Goal: Task Accomplishment & Management: Complete application form

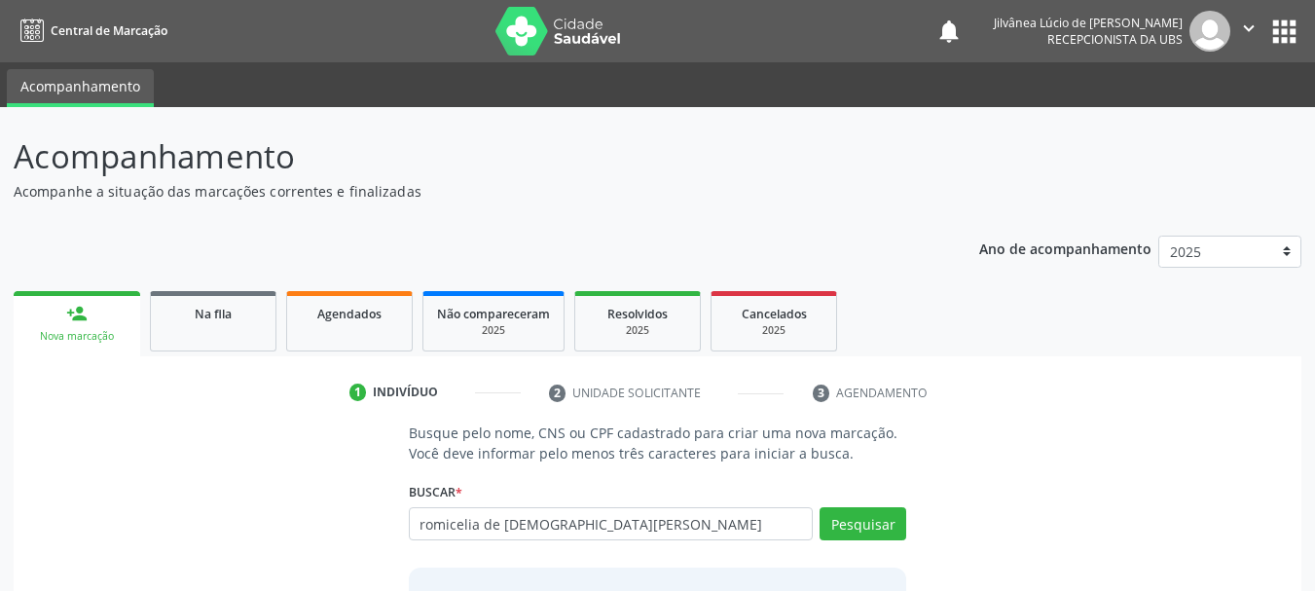
type input "romicelia de [DEMOGRAPHIC_DATA][PERSON_NAME]"
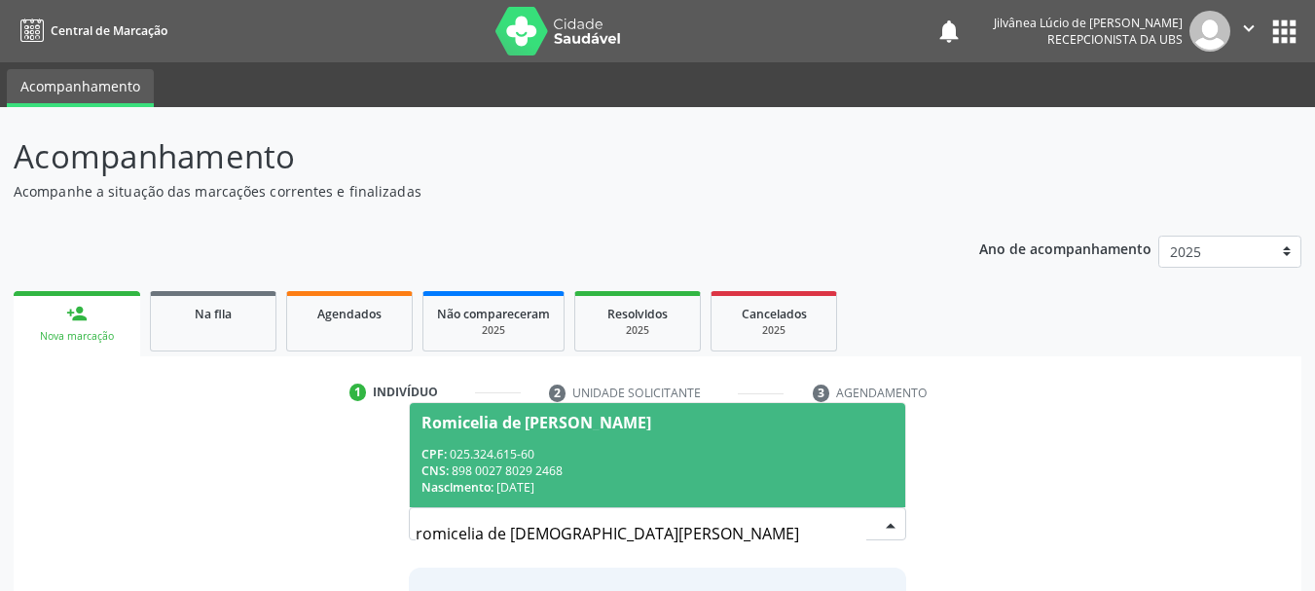
scroll to position [97, 0]
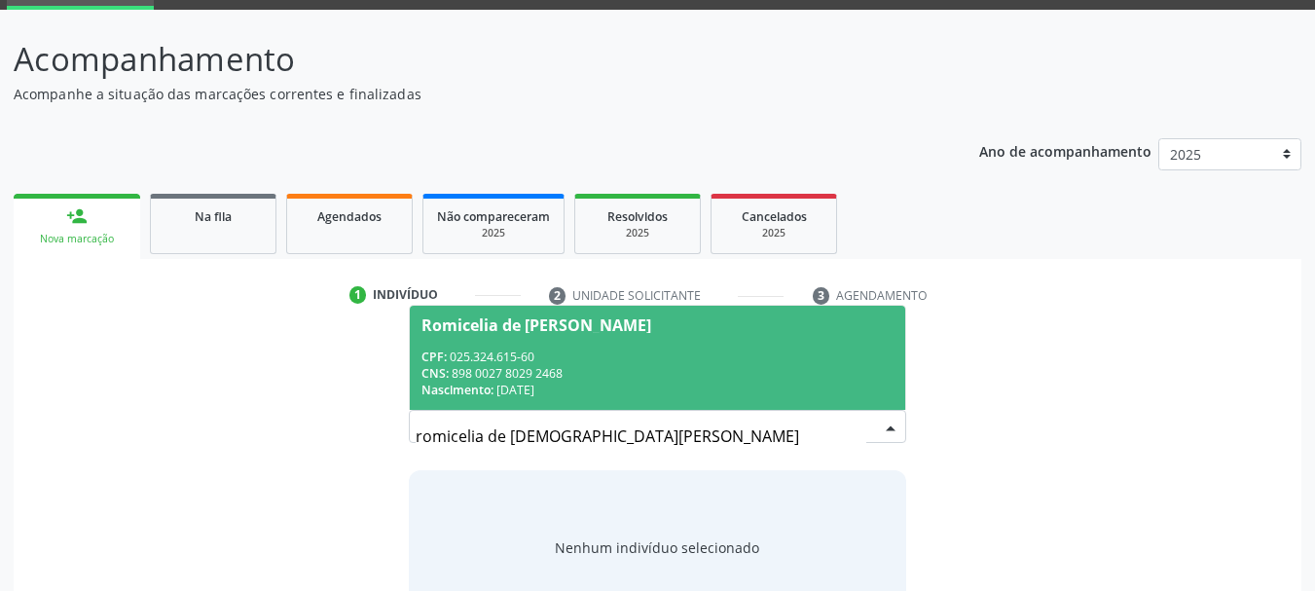
click at [552, 369] on div "CNS: 898 0027 8029 2468" at bounding box center [657, 373] width 473 height 17
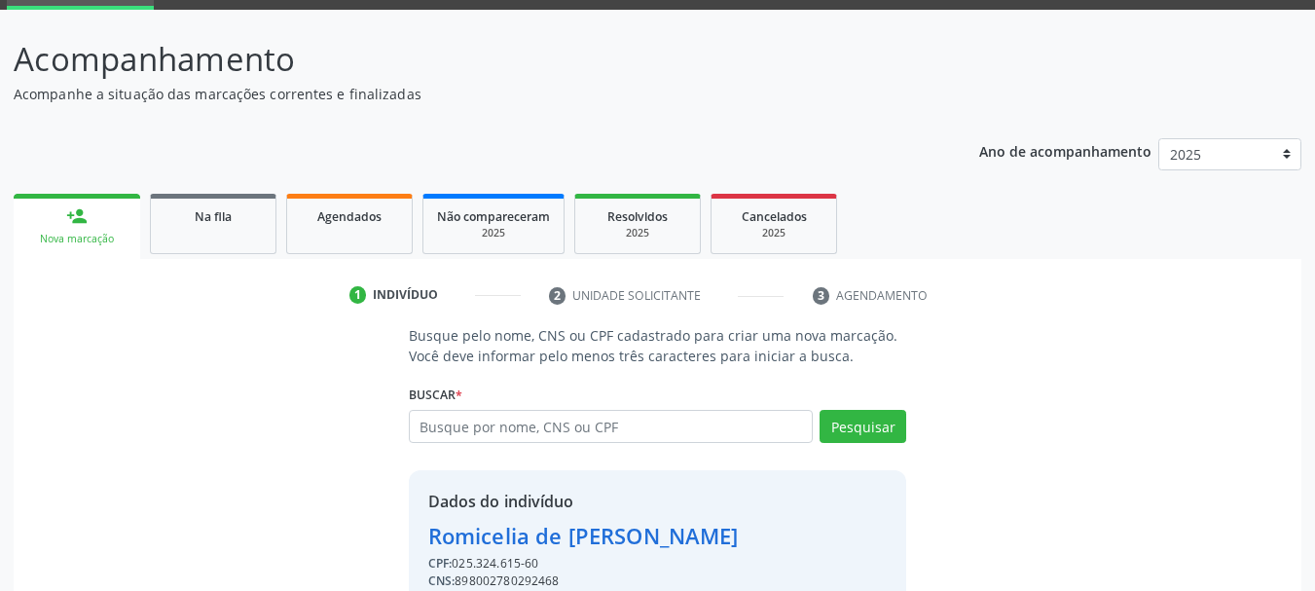
scroll to position [190, 0]
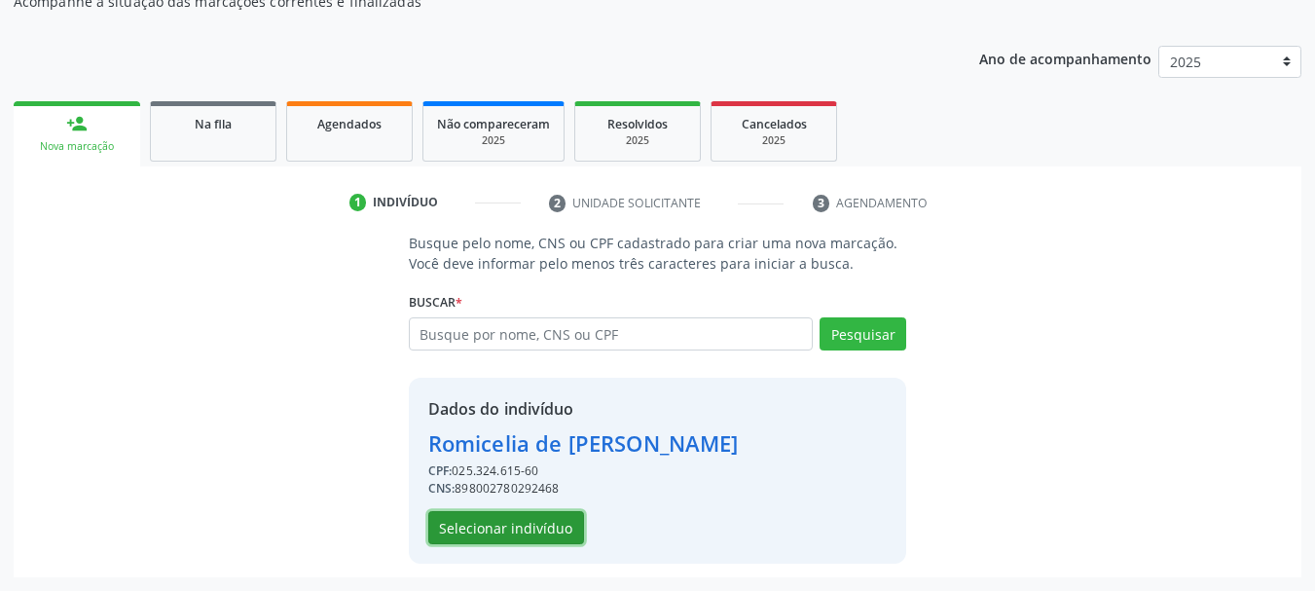
click at [493, 533] on button "Selecionar indivíduo" at bounding box center [506, 527] width 156 height 33
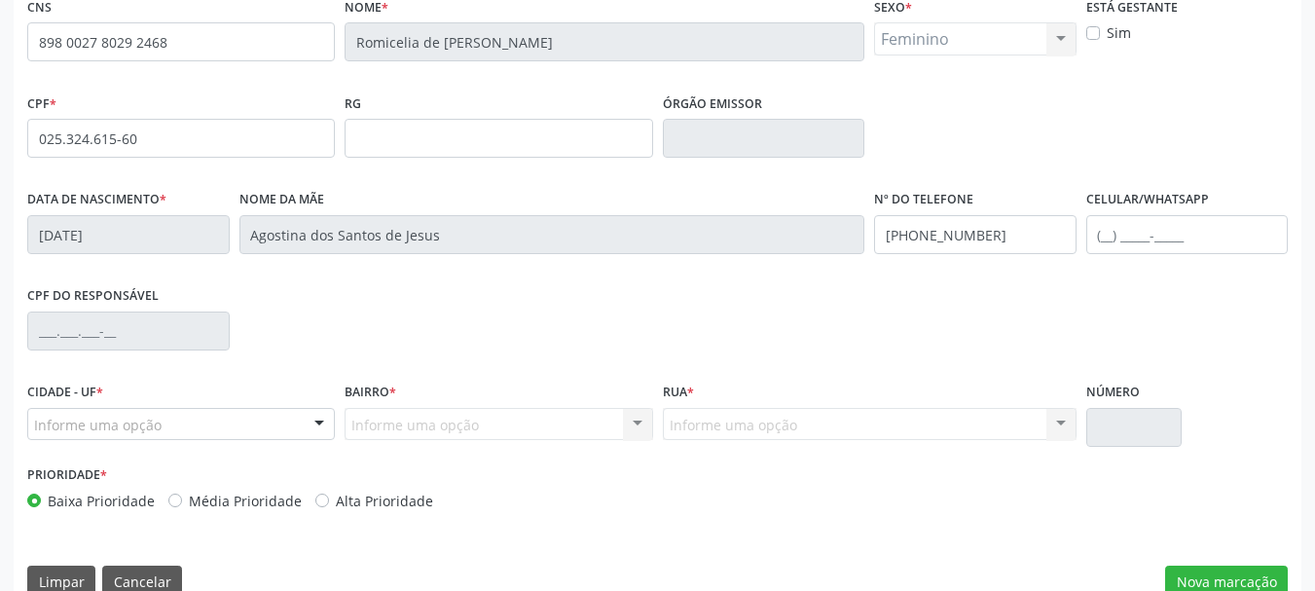
scroll to position [464, 0]
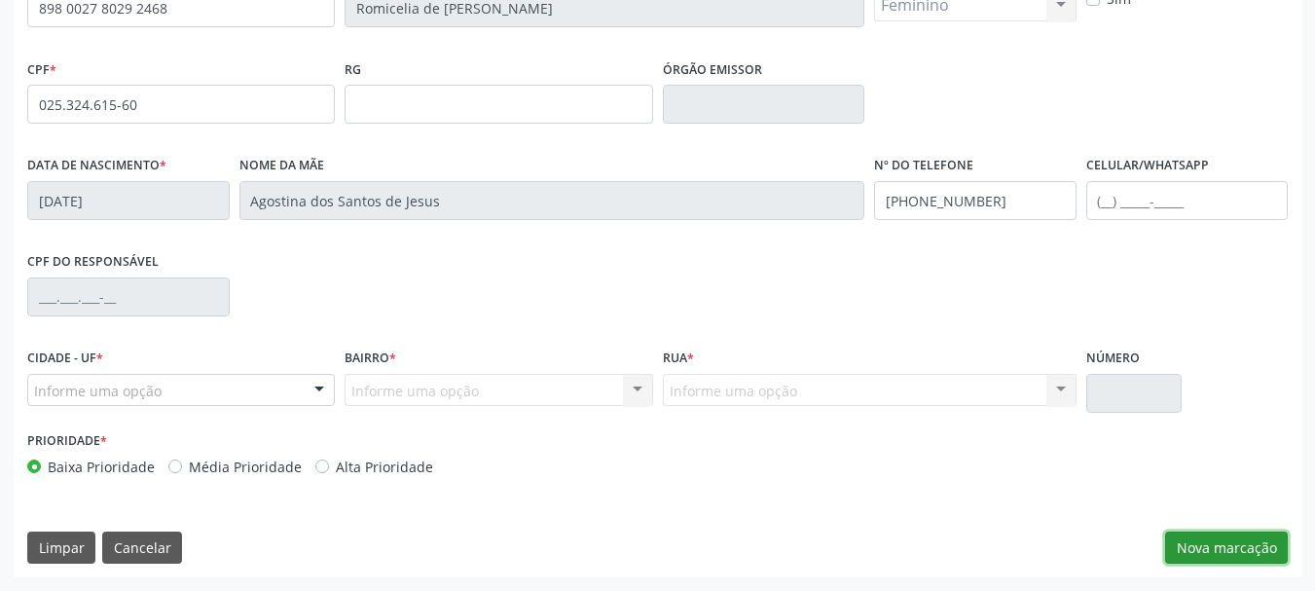
click at [1218, 551] on button "Nova marcação" at bounding box center [1226, 547] width 123 height 33
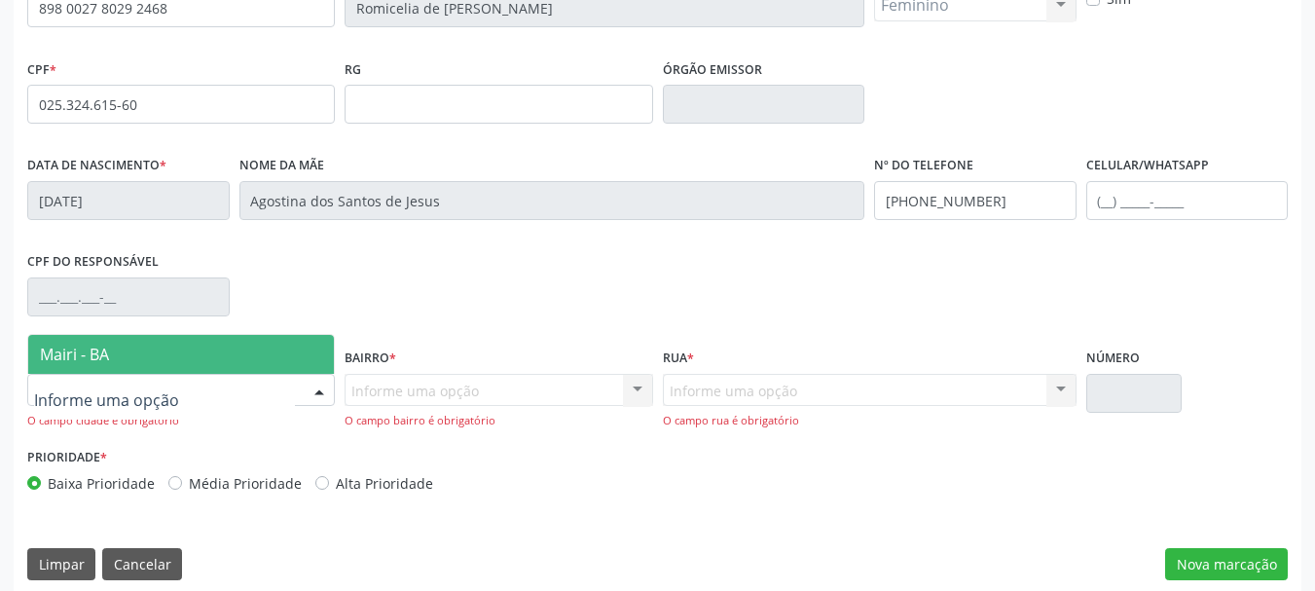
click at [280, 396] on div at bounding box center [181, 390] width 308 height 33
click at [275, 365] on span "Mairi - BA" at bounding box center [181, 354] width 306 height 39
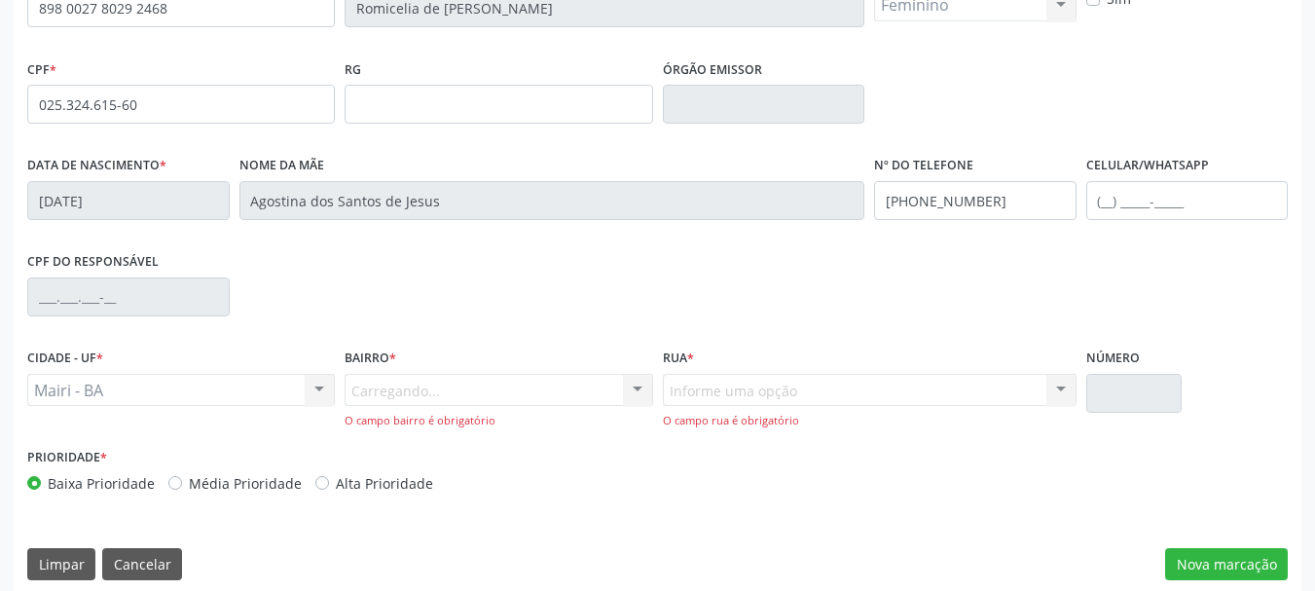
click at [445, 399] on div "Carregando... Nenhum resultado encontrado para: " " Nenhuma opção encontrada. D…" at bounding box center [499, 401] width 308 height 55
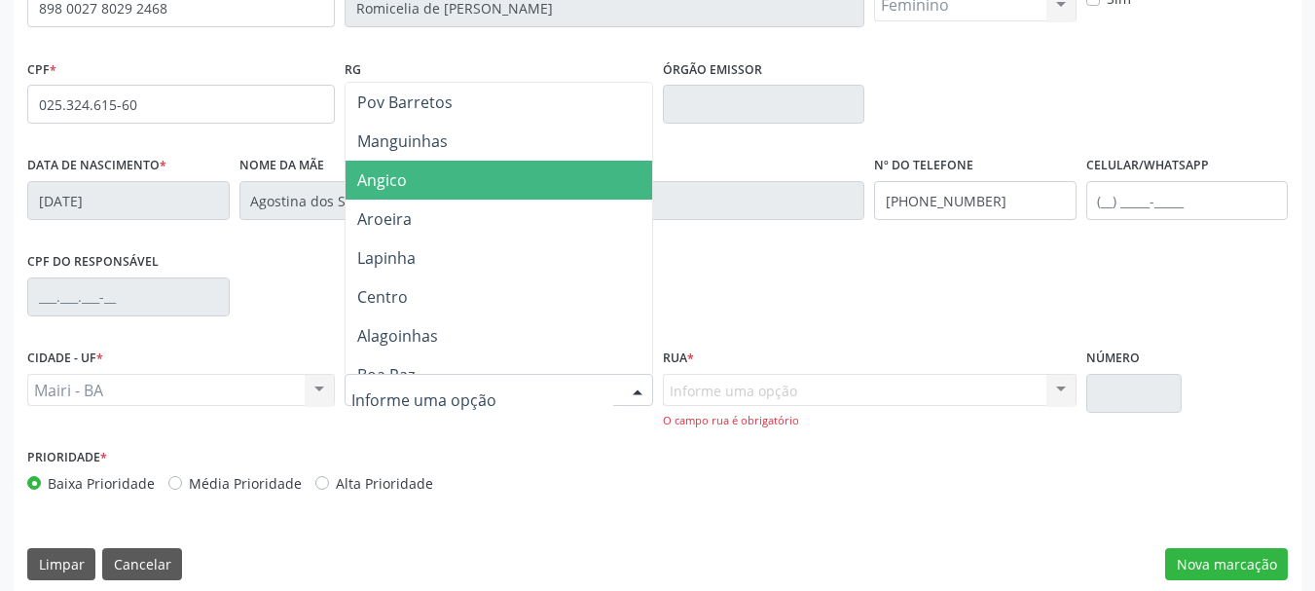
click at [437, 186] on span "Angico" at bounding box center [499, 180] width 306 height 39
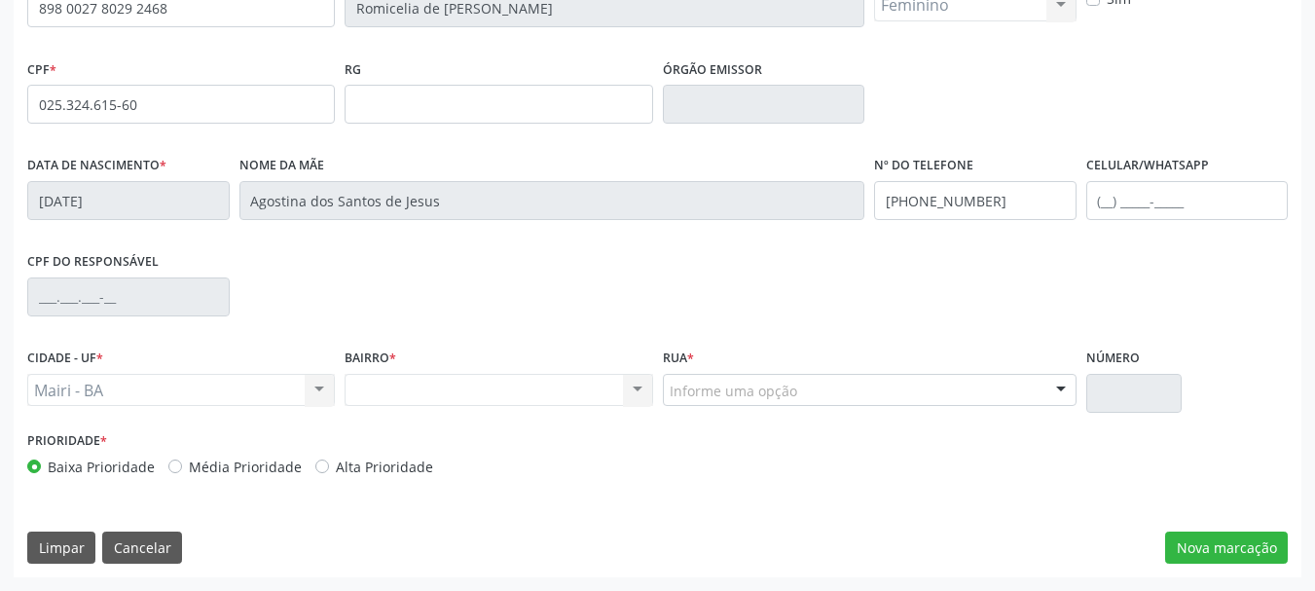
click at [695, 317] on div "CPF do responsável" at bounding box center [657, 295] width 1270 height 96
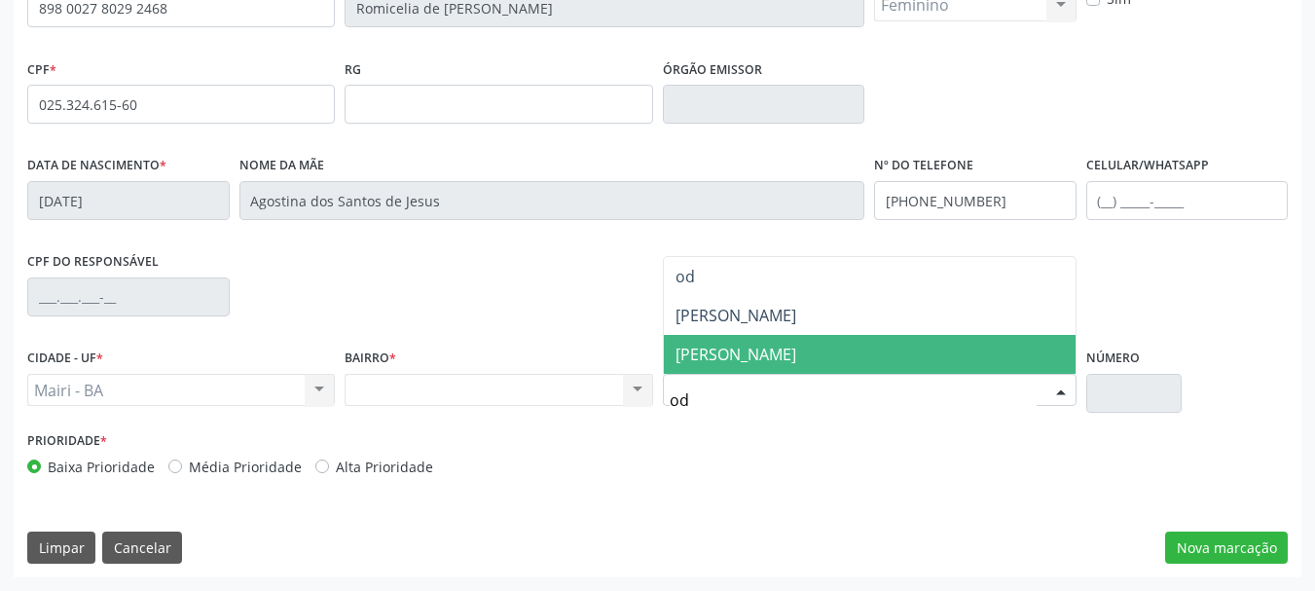
type input "odu"
click at [776, 352] on span "[PERSON_NAME]" at bounding box center [736, 354] width 121 height 21
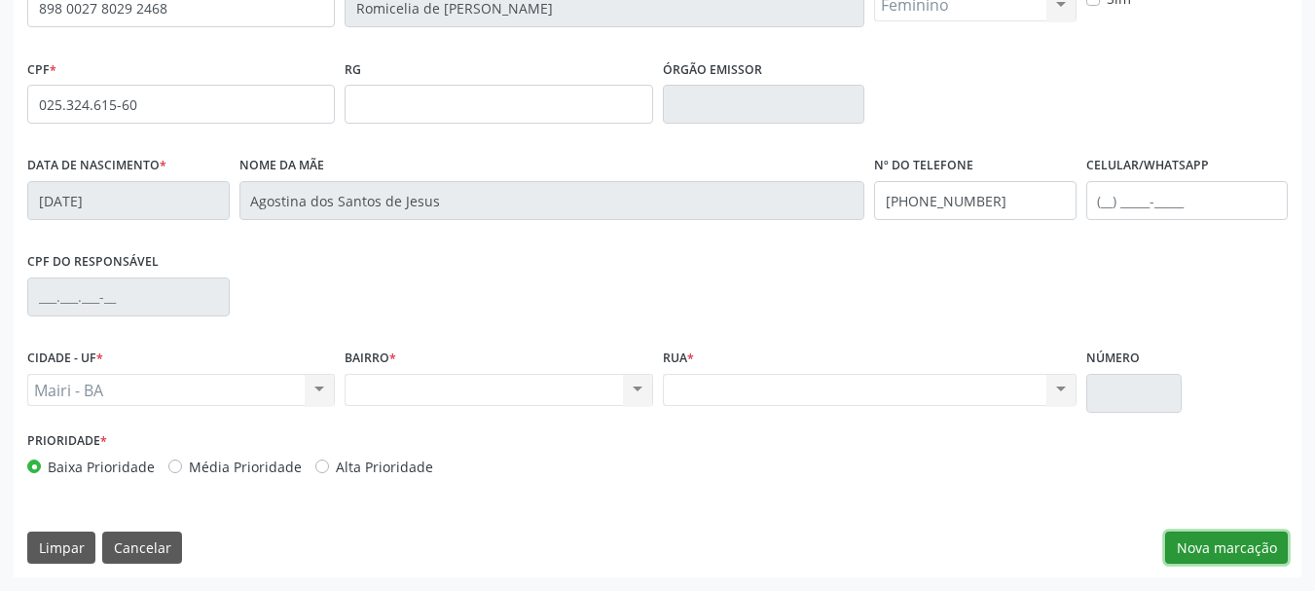
click at [1242, 544] on button "Nova marcação" at bounding box center [1226, 547] width 123 height 33
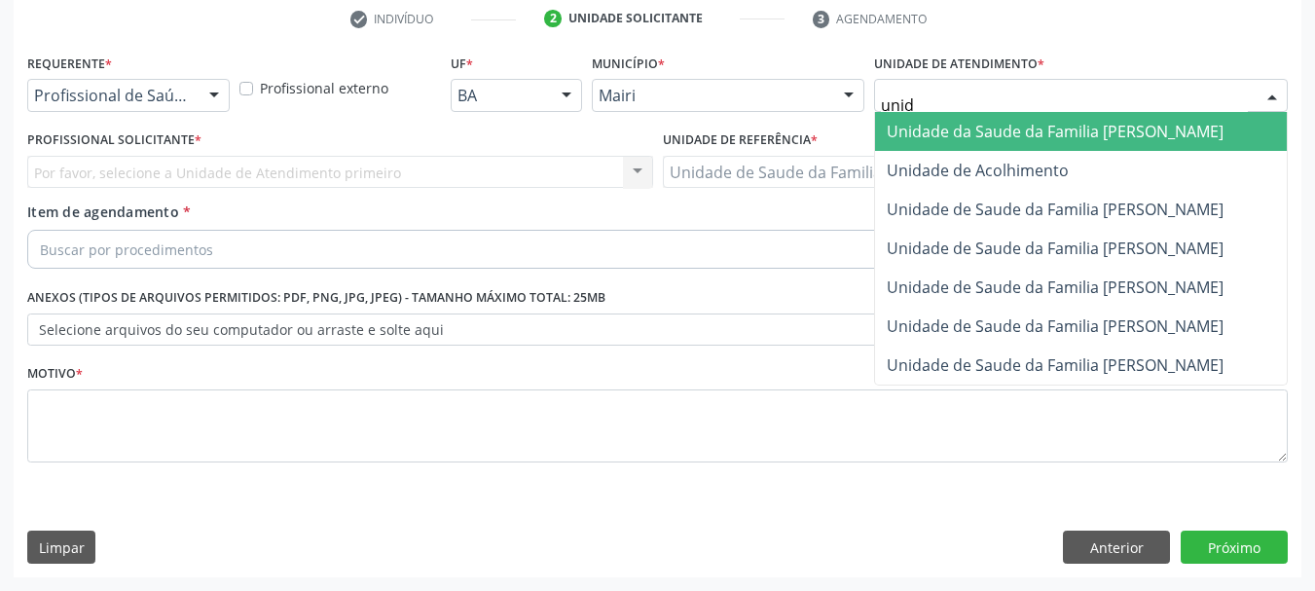
type input "unida"
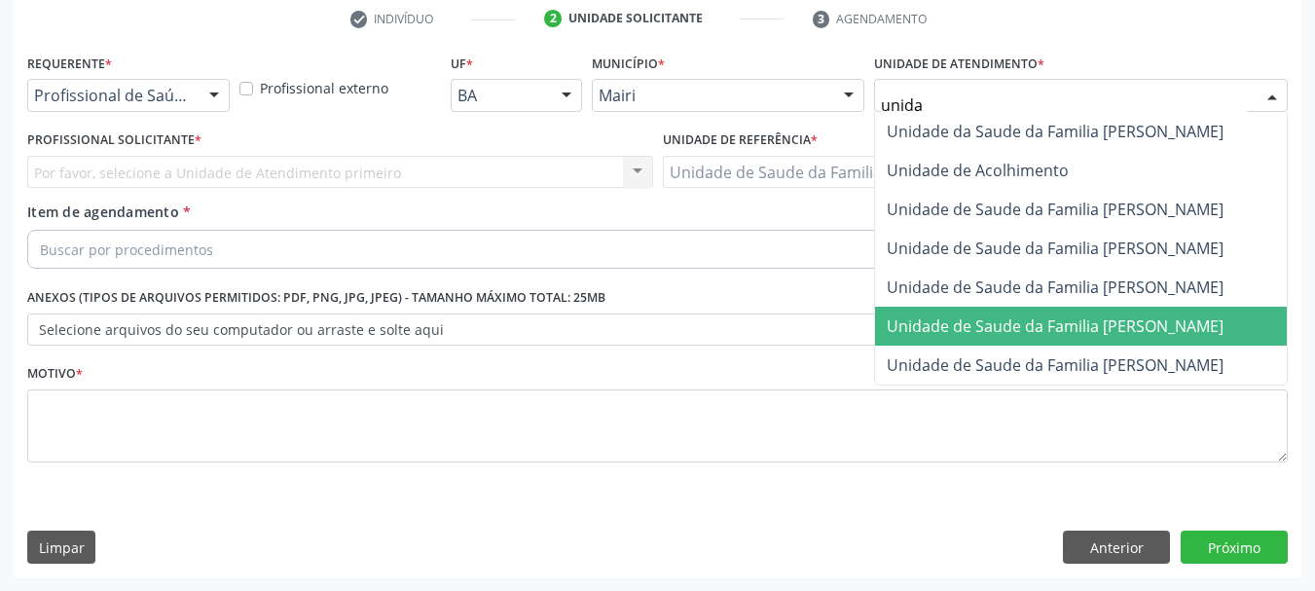
click at [1105, 337] on span "Unidade de Saude da Familia [PERSON_NAME]" at bounding box center [1081, 326] width 412 height 39
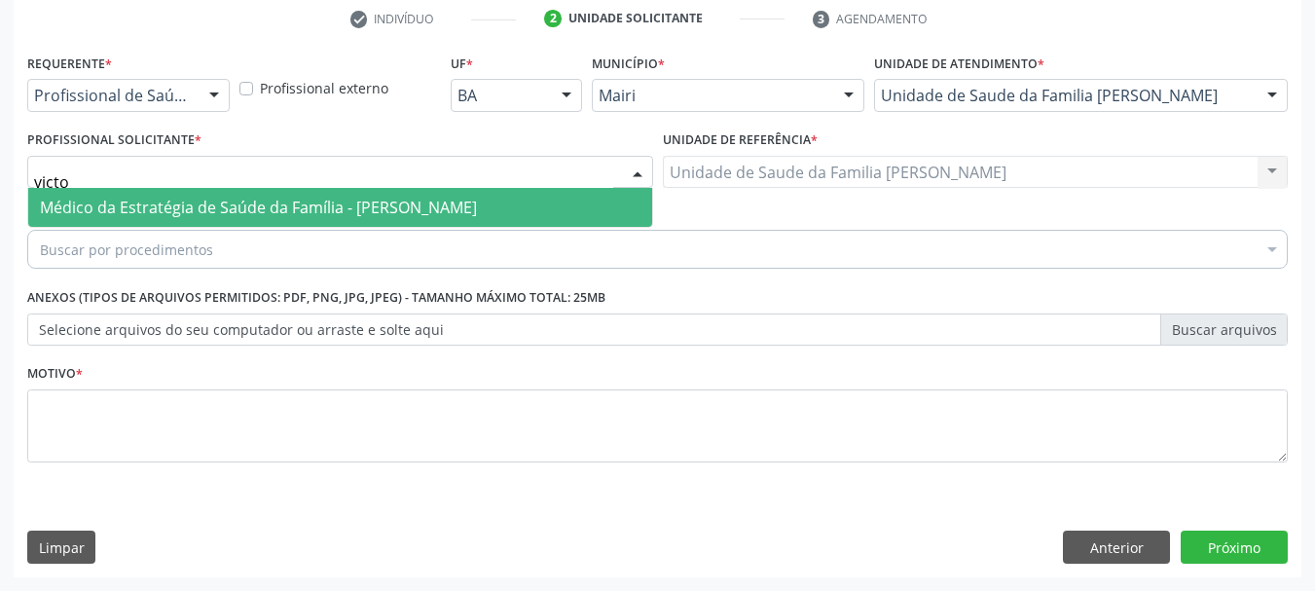
type input "victor"
click at [157, 199] on span "Médico da Estratégia de Saúde da Família - [PERSON_NAME]" at bounding box center [258, 207] width 437 height 21
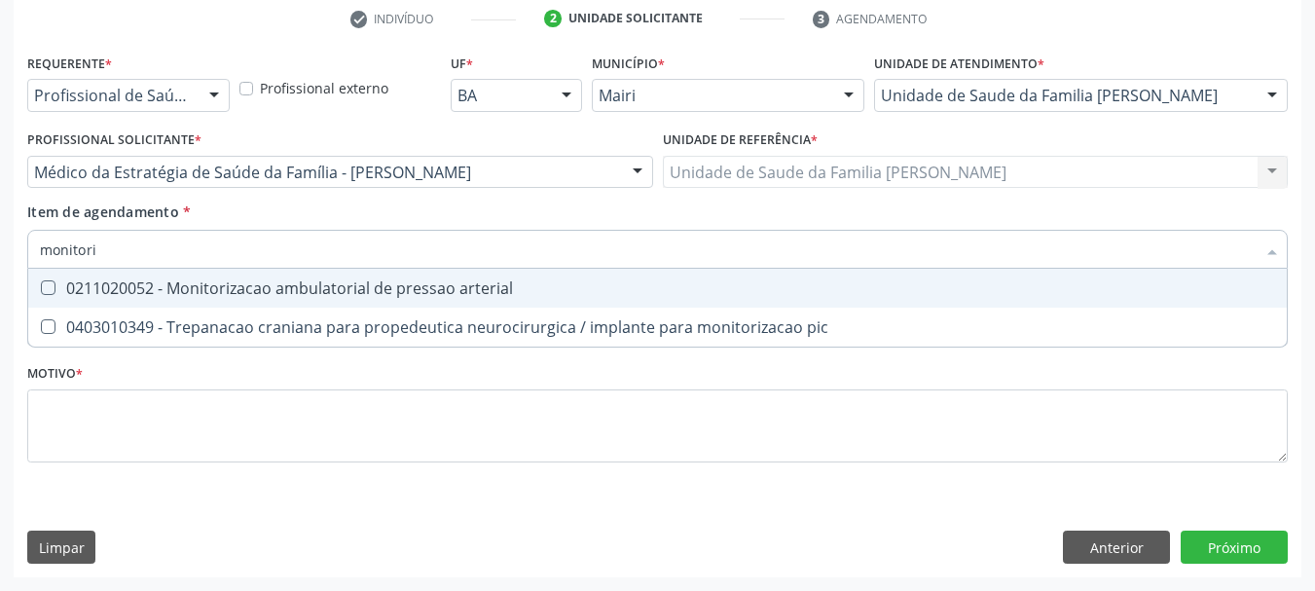
type input "monitoriz"
click at [210, 287] on div "0211020052 - Monitorizacao ambulatorial de pressao arterial" at bounding box center [657, 288] width 1235 height 16
checkbox arterial "true"
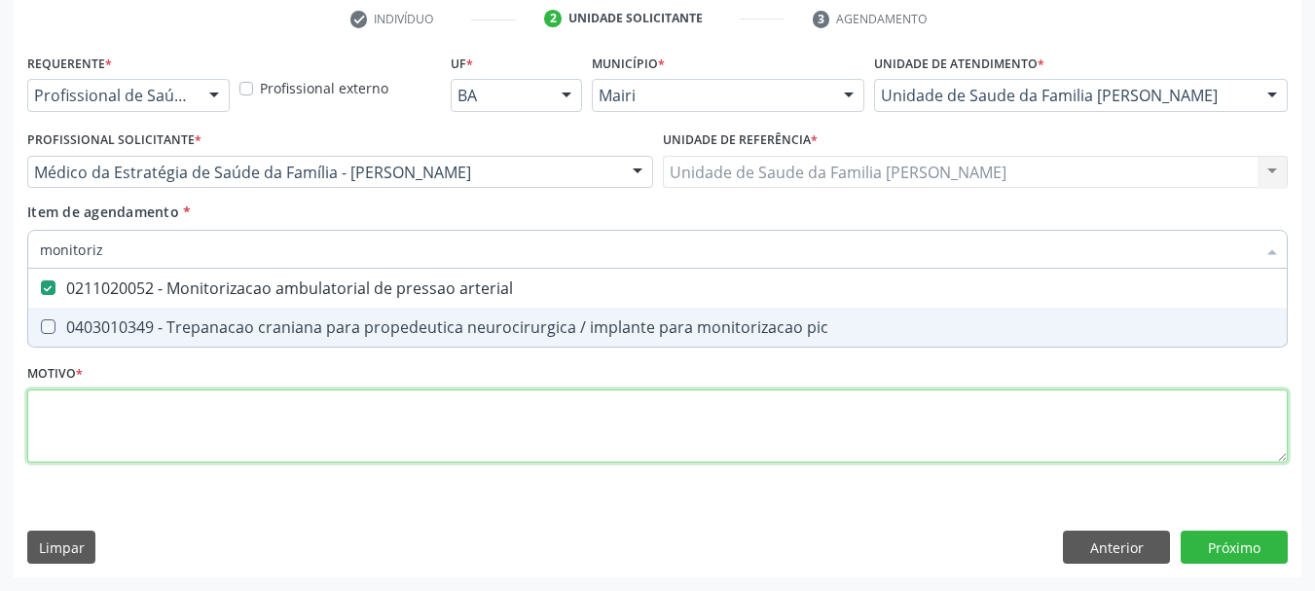
click at [125, 399] on div "Requerente * Profissional de Saúde Profissional de Saúde Paciente Nenhum result…" at bounding box center [657, 269] width 1261 height 441
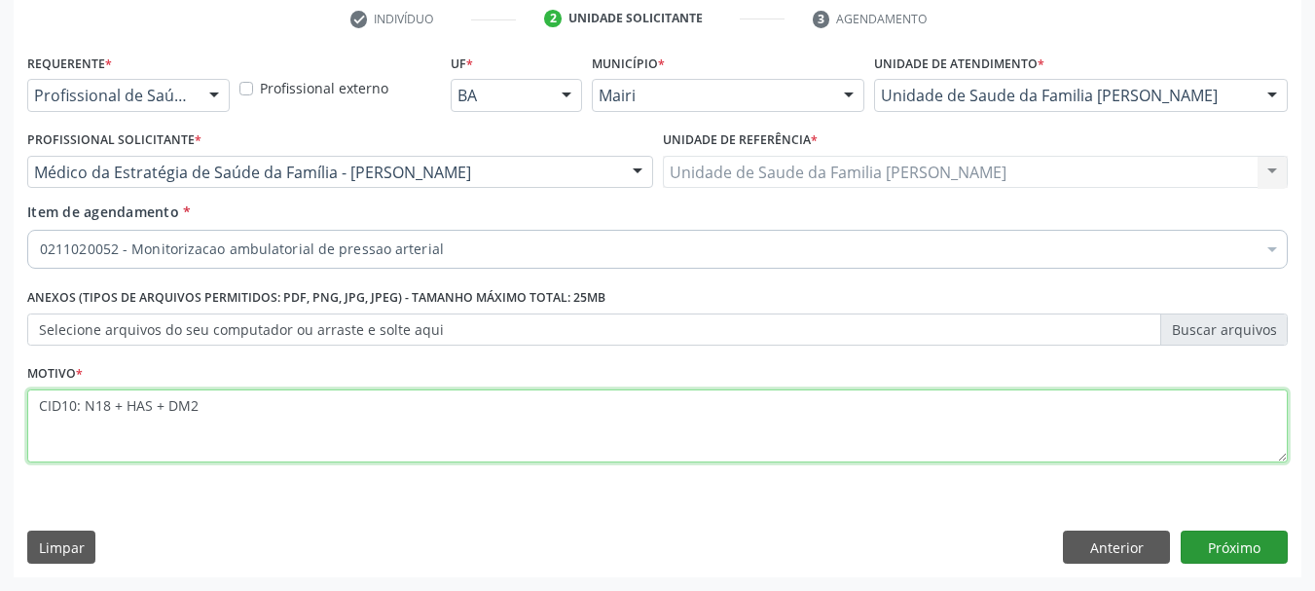
type textarea "CID10: N18 + HAS + DM2"
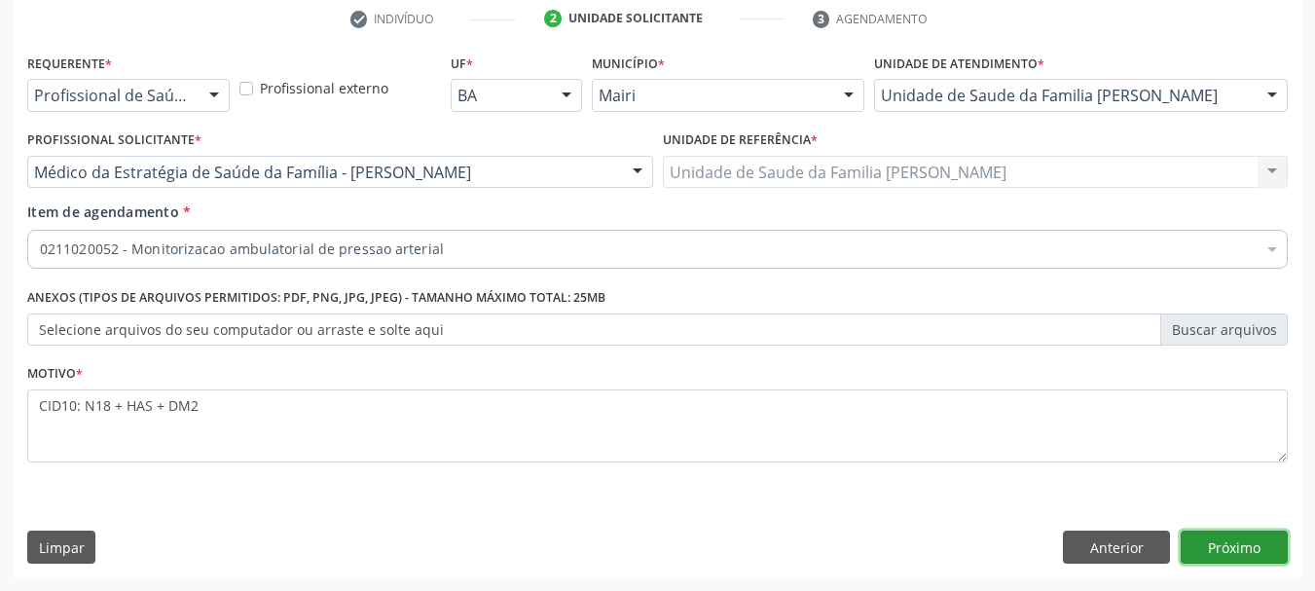
click at [1253, 540] on button "Próximo" at bounding box center [1234, 547] width 107 height 33
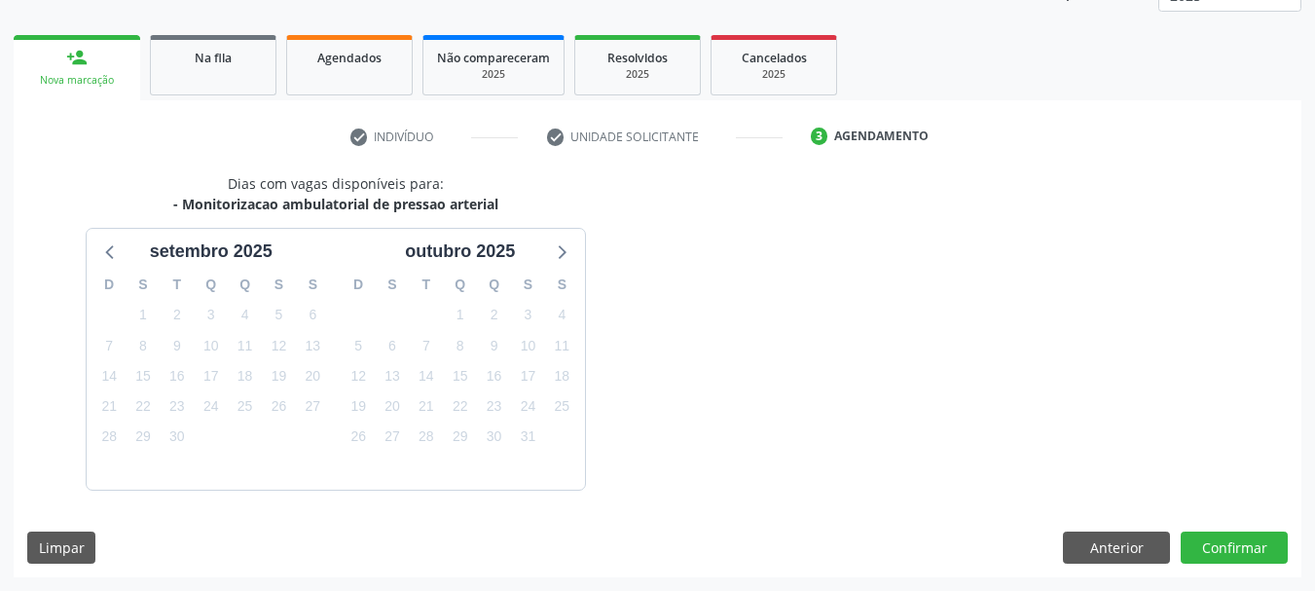
scroll to position [313, 0]
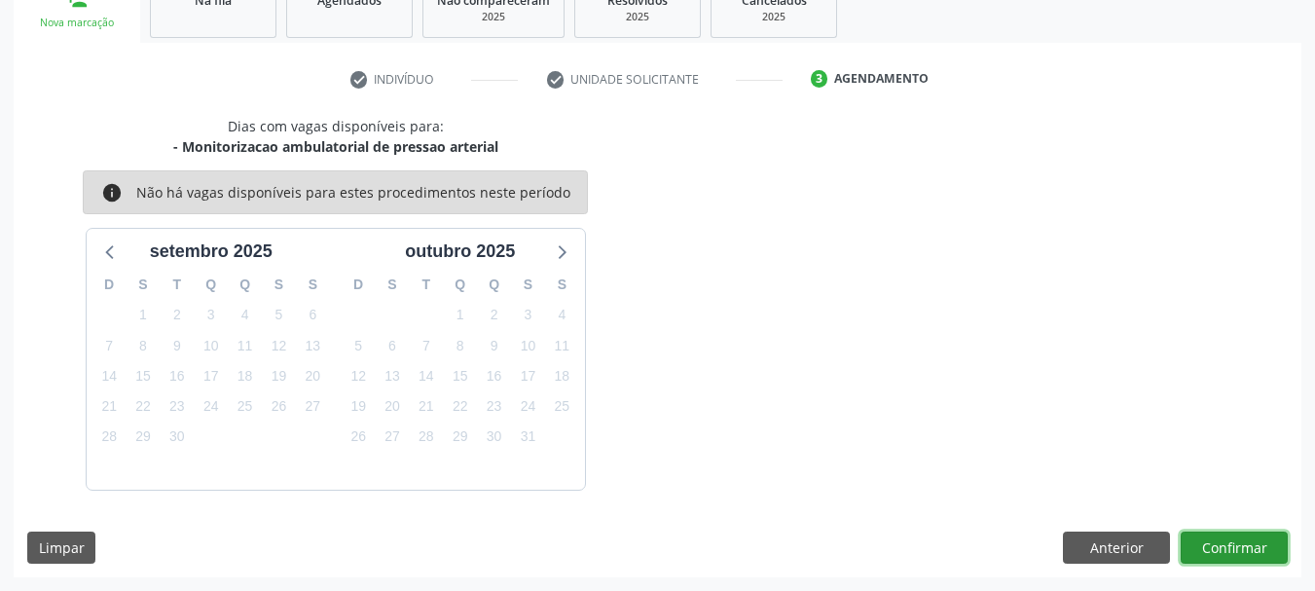
click at [1216, 548] on button "Confirmar" at bounding box center [1234, 547] width 107 height 33
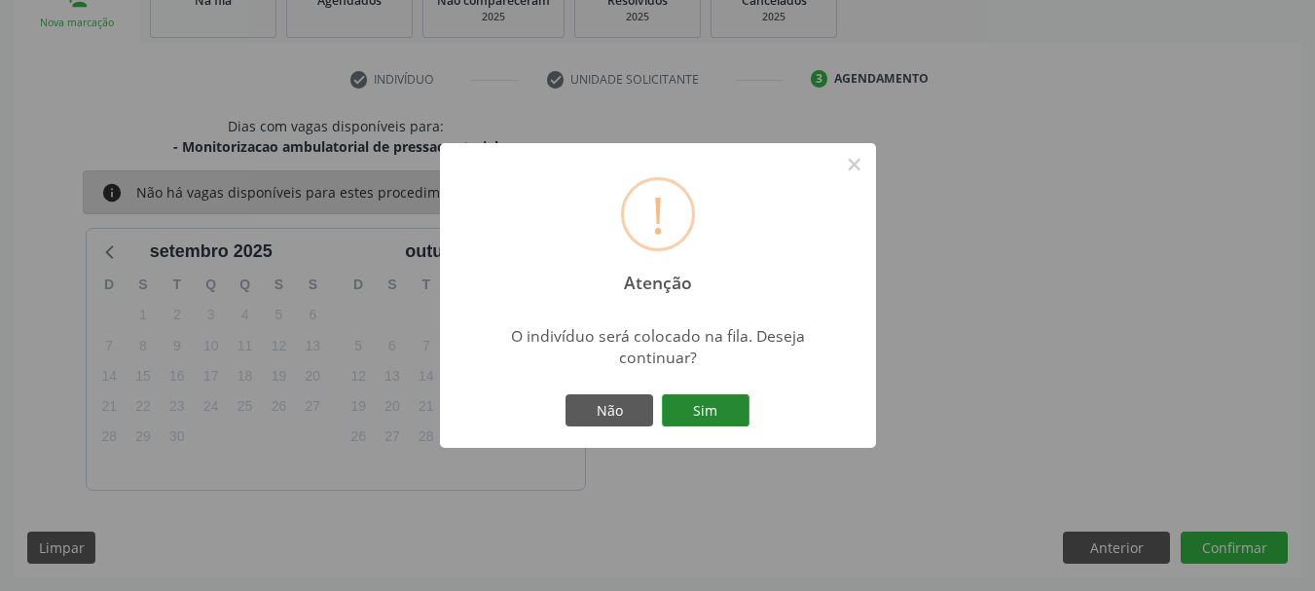
click at [728, 417] on button "Sim" at bounding box center [706, 410] width 88 height 33
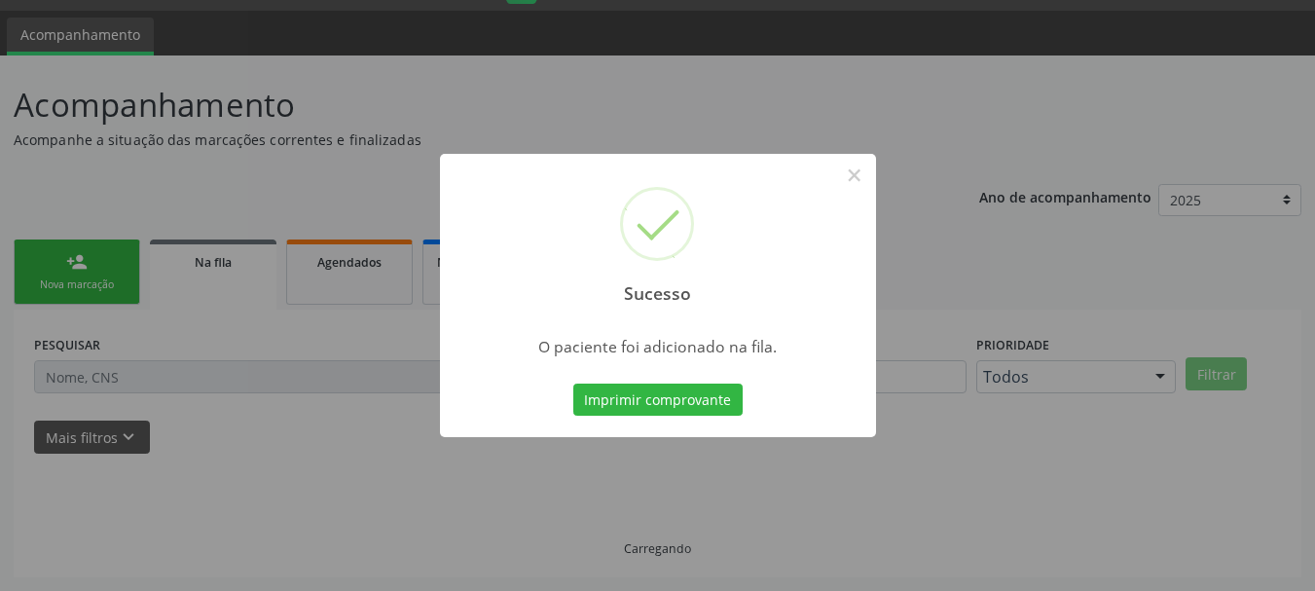
scroll to position [52, 0]
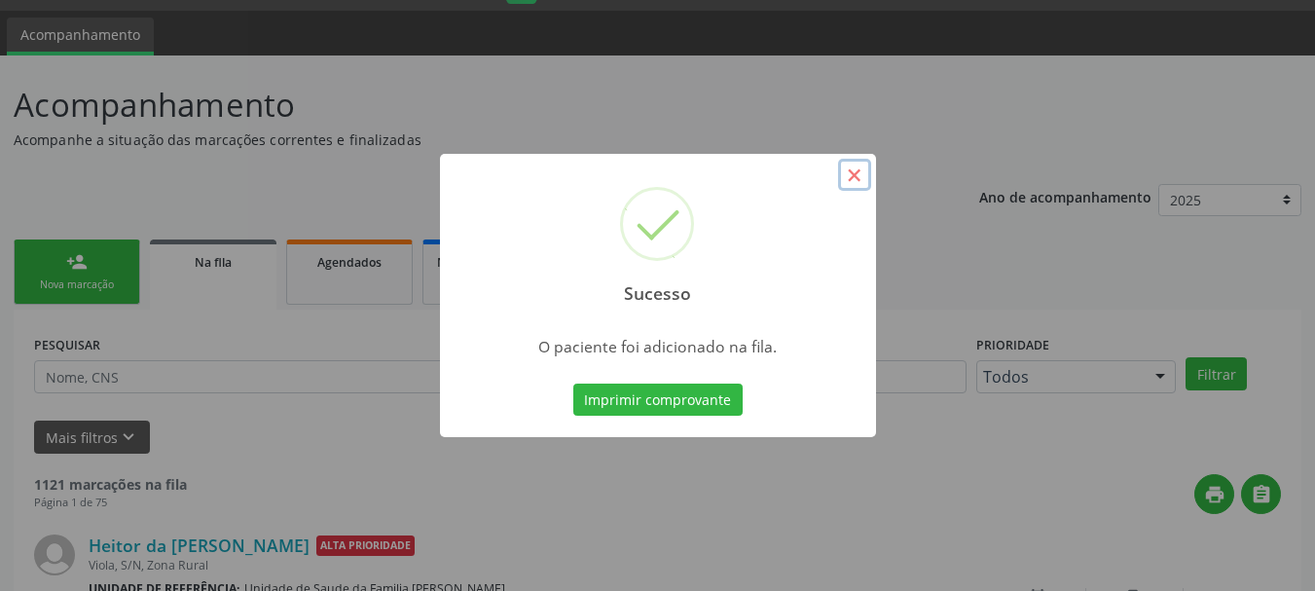
click at [857, 171] on button "×" at bounding box center [854, 175] width 33 height 33
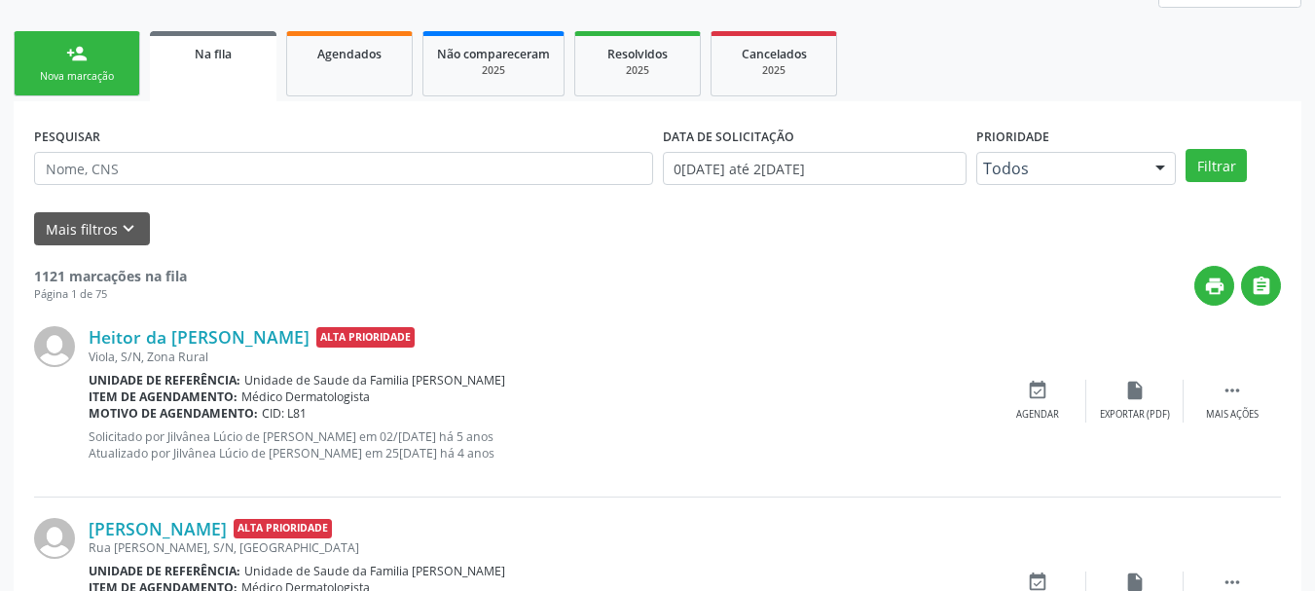
scroll to position [149, 0]
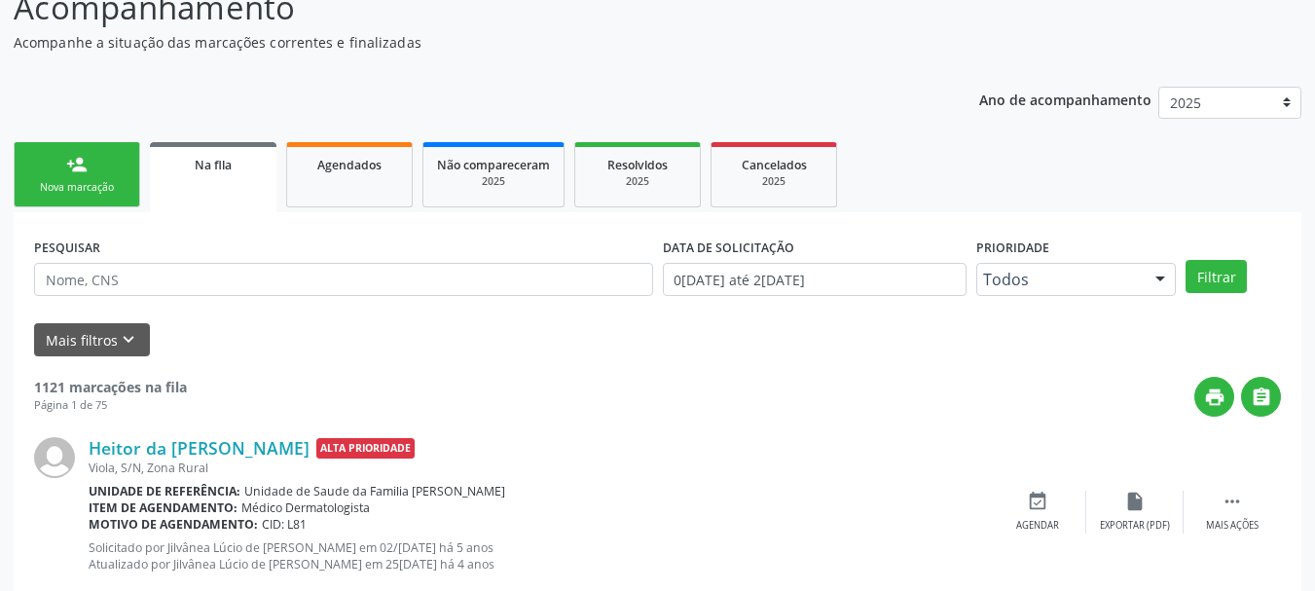
click at [354, 173] on div "Agendados" at bounding box center [349, 164] width 97 height 20
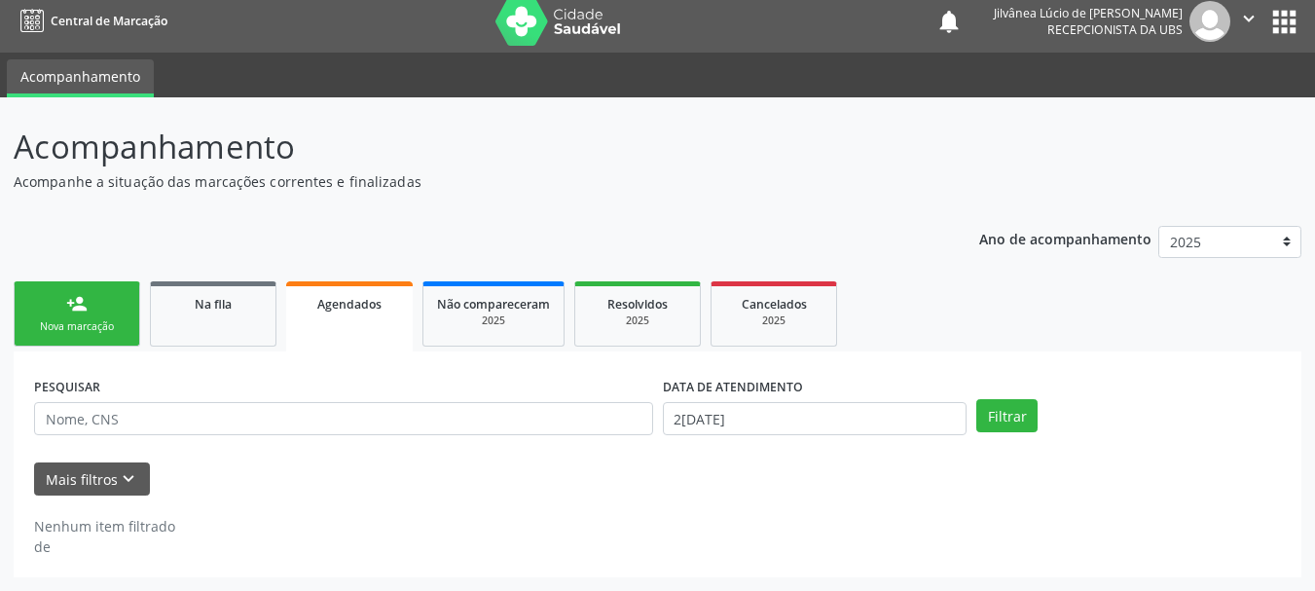
scroll to position [10, 0]
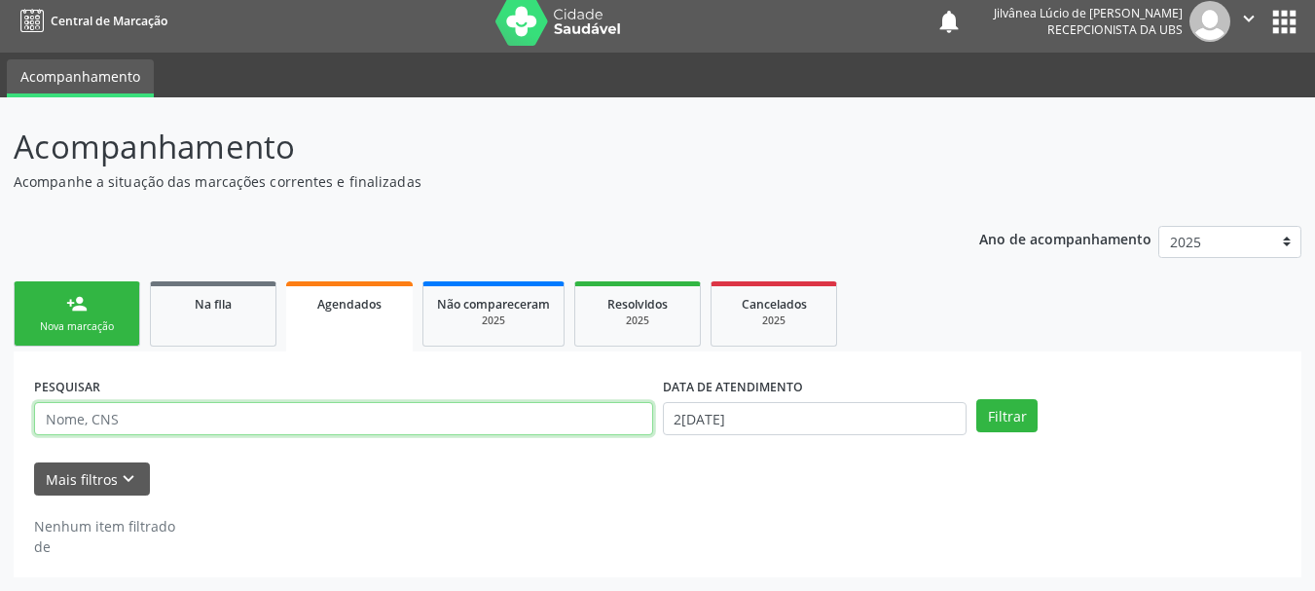
click at [211, 428] on input "text" at bounding box center [343, 418] width 619 height 33
type input "[PERSON_NAME]"
click at [976, 399] on button "Filtrar" at bounding box center [1006, 415] width 61 height 33
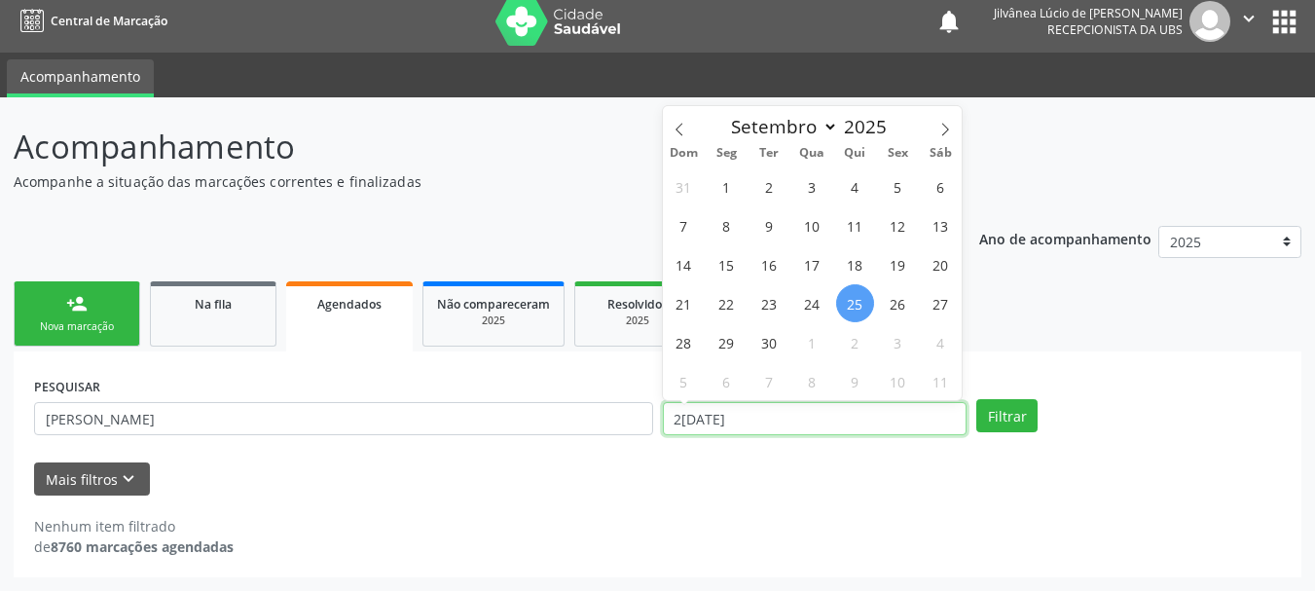
click at [746, 428] on input "2[DATE]" at bounding box center [815, 418] width 305 height 33
click at [898, 300] on span "26" at bounding box center [898, 303] width 38 height 38
type input "[DATE]"
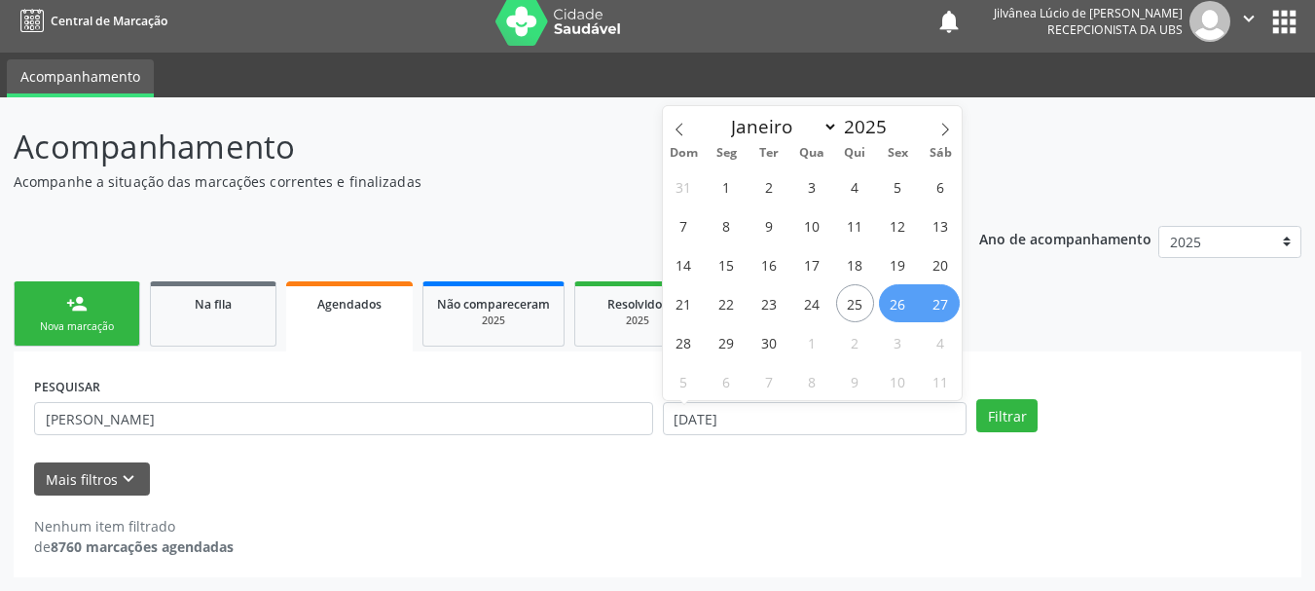
click at [1008, 386] on div "PESQUISAR [PERSON_NAME] DATA DE ATENDIMENTO [DATE] Filtrar" at bounding box center [657, 410] width 1257 height 76
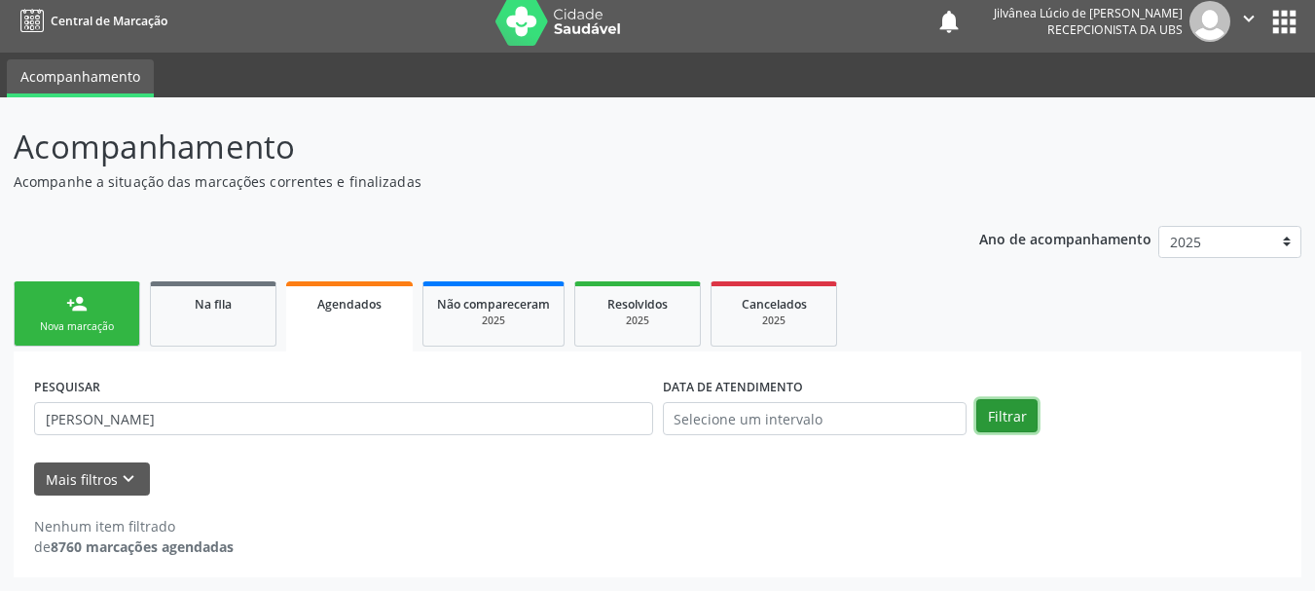
click at [1003, 405] on button "Filtrar" at bounding box center [1006, 415] width 61 height 33
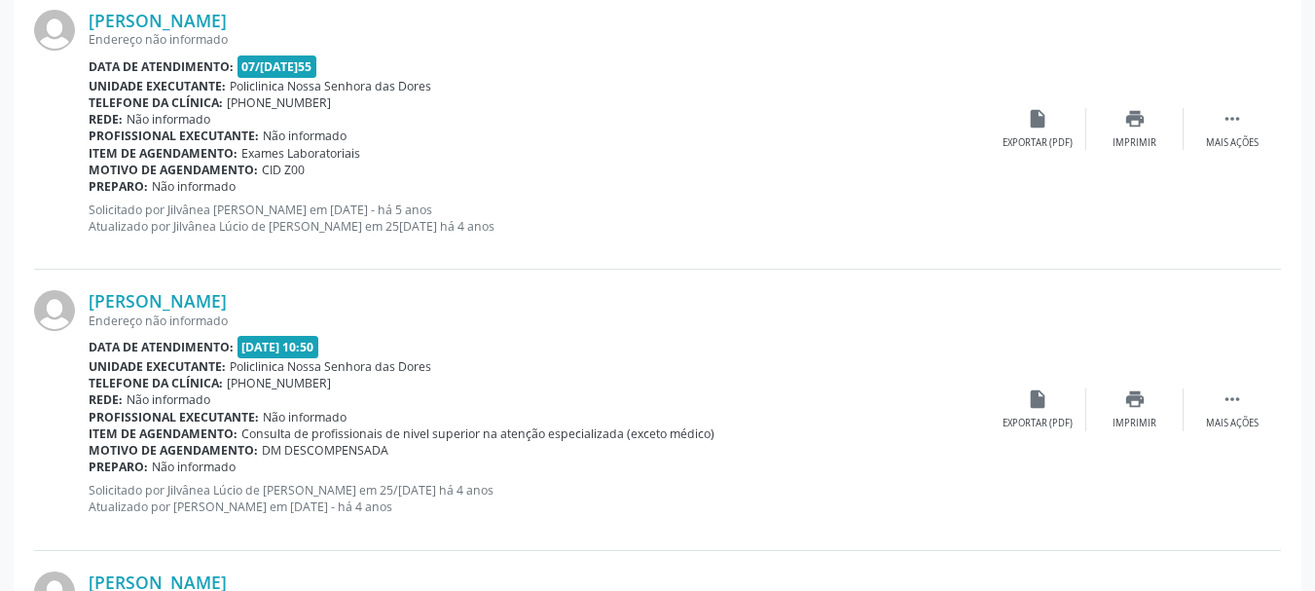
scroll to position [983, 0]
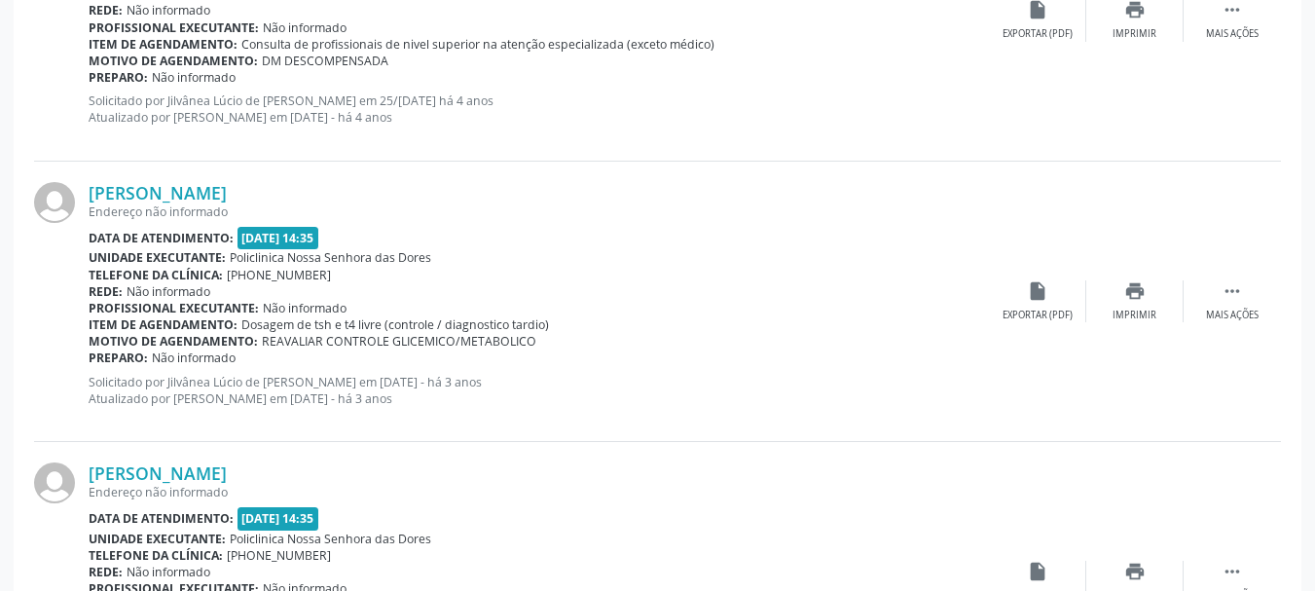
click at [170, 203] on div "Endereço não informado" at bounding box center [539, 211] width 900 height 17
click at [174, 199] on link "[PERSON_NAME]" at bounding box center [158, 192] width 138 height 21
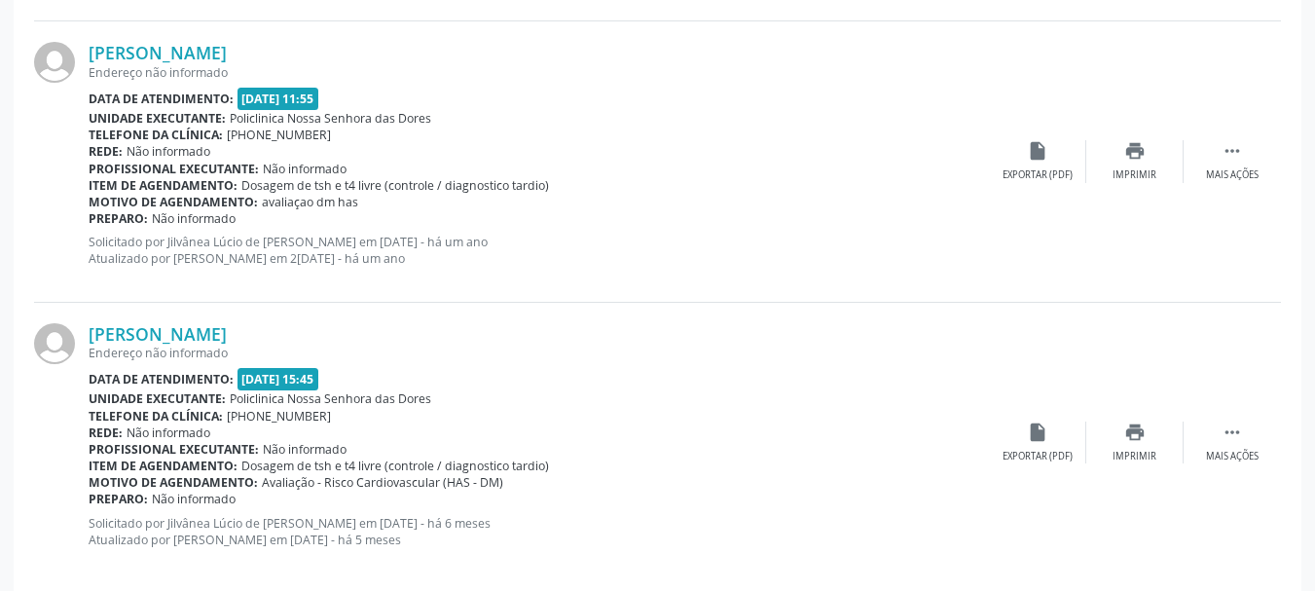
scroll to position [3112, 0]
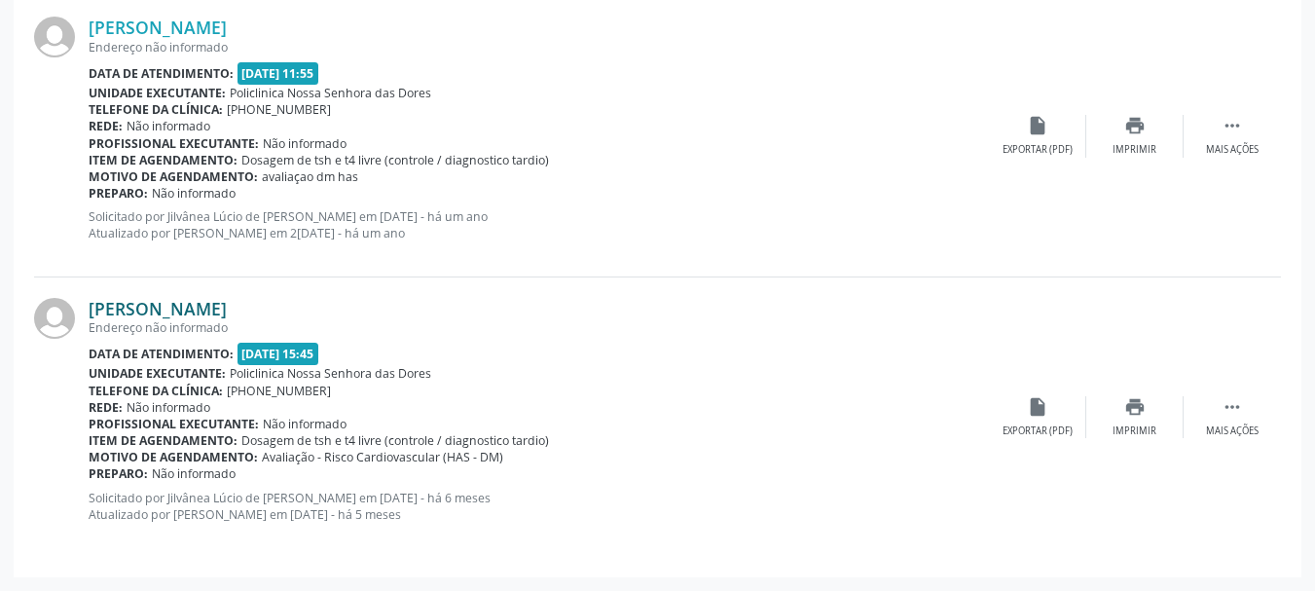
click at [188, 312] on link "[PERSON_NAME]" at bounding box center [158, 308] width 138 height 21
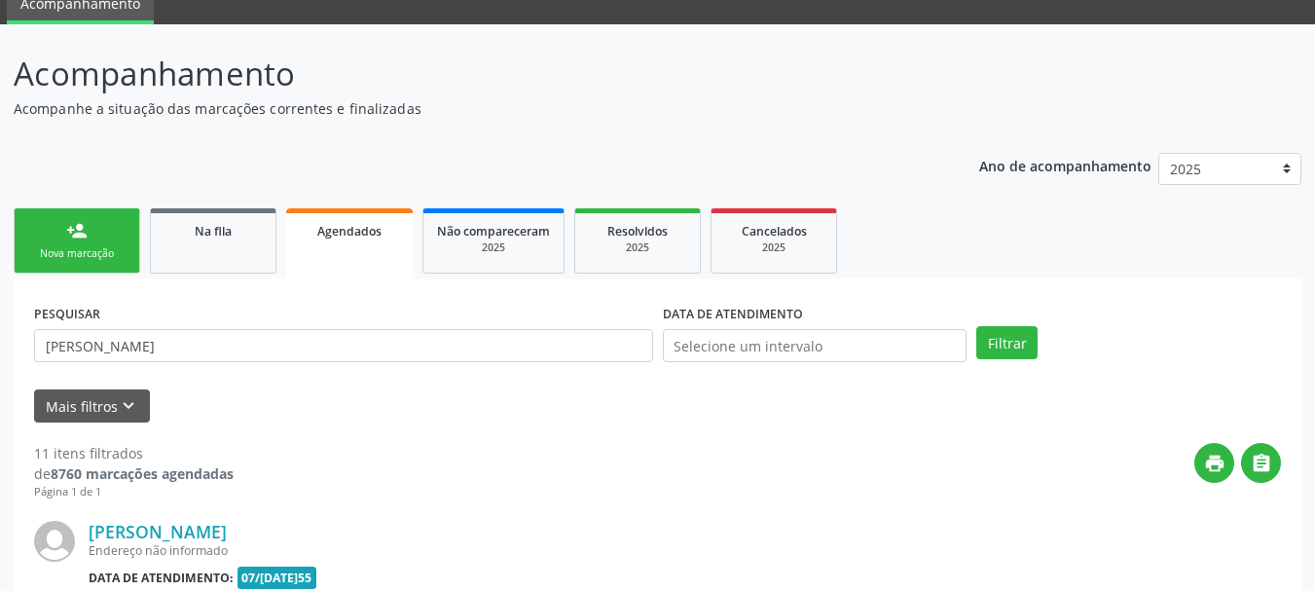
scroll to position [0, 0]
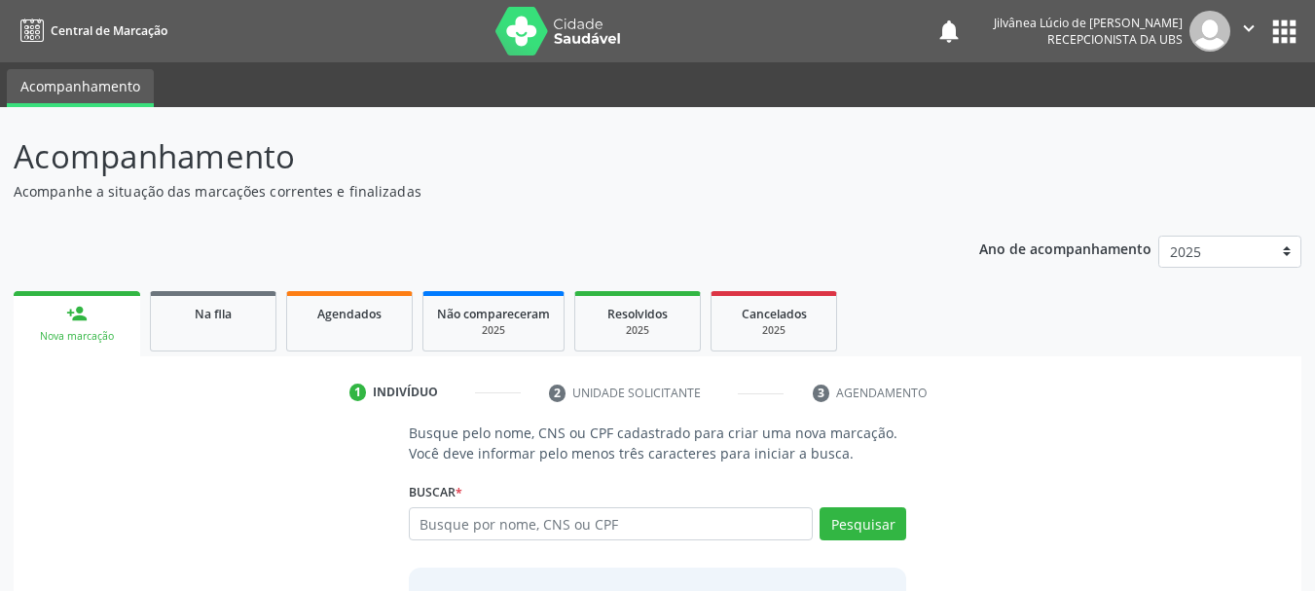
click at [186, 322] on div "Na fila" at bounding box center [213, 313] width 97 height 20
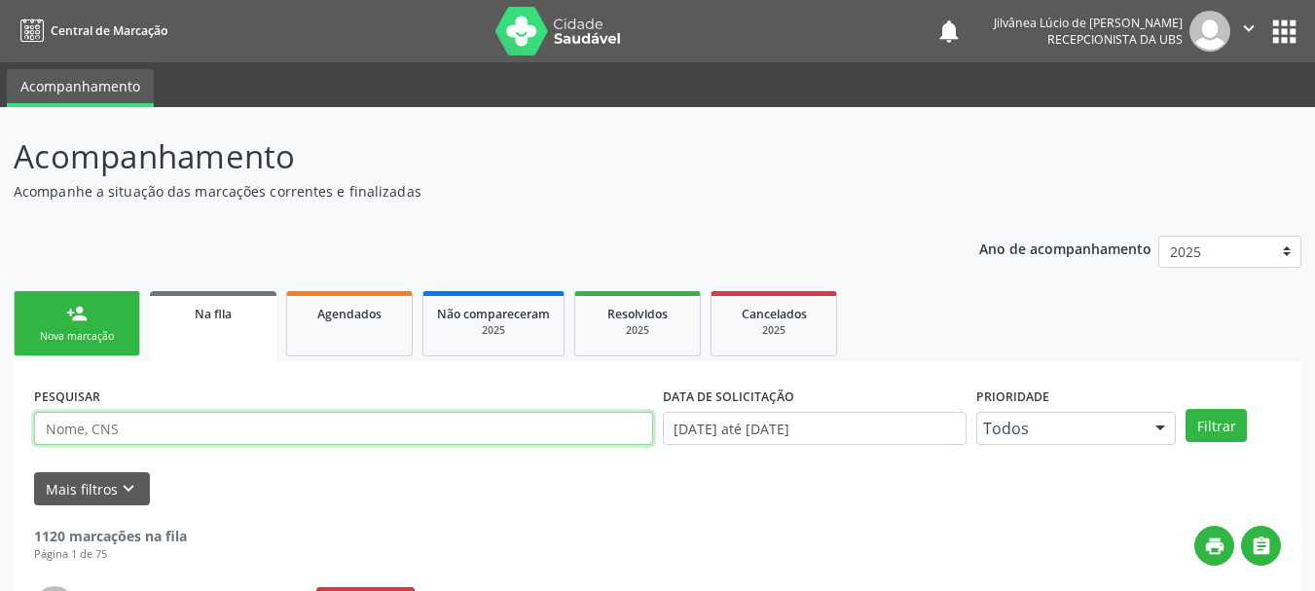
click at [259, 426] on input "text" at bounding box center [343, 428] width 619 height 33
type input "[PERSON_NAME]"
click at [1186, 409] on button "Filtrar" at bounding box center [1216, 425] width 61 height 33
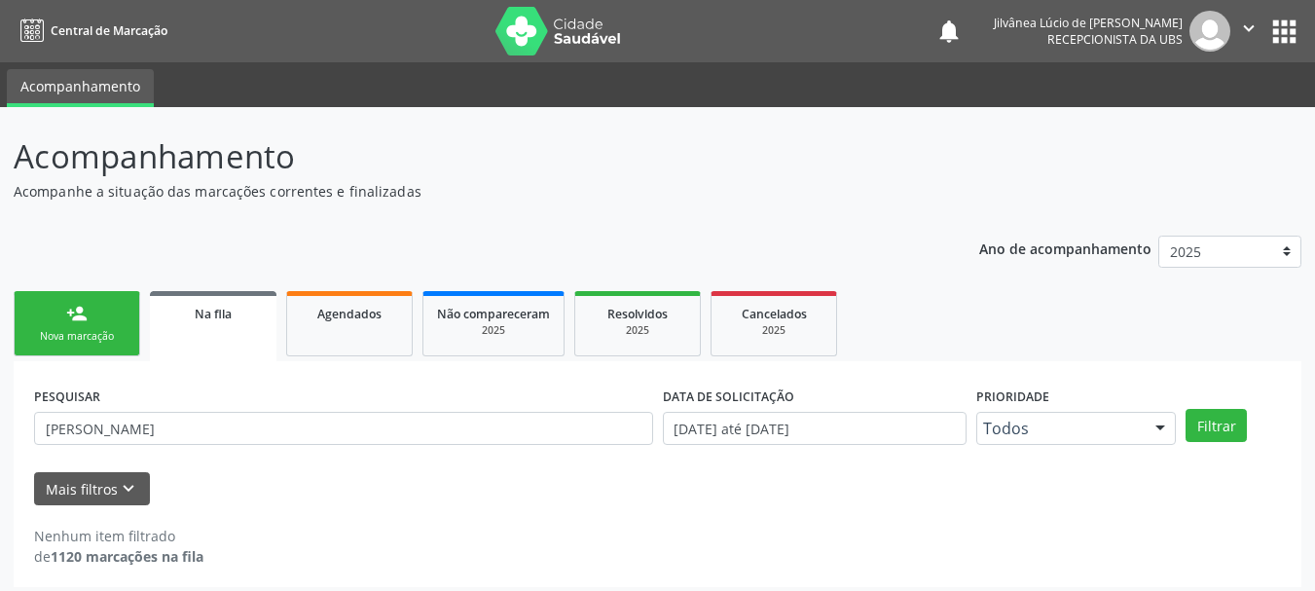
scroll to position [10, 0]
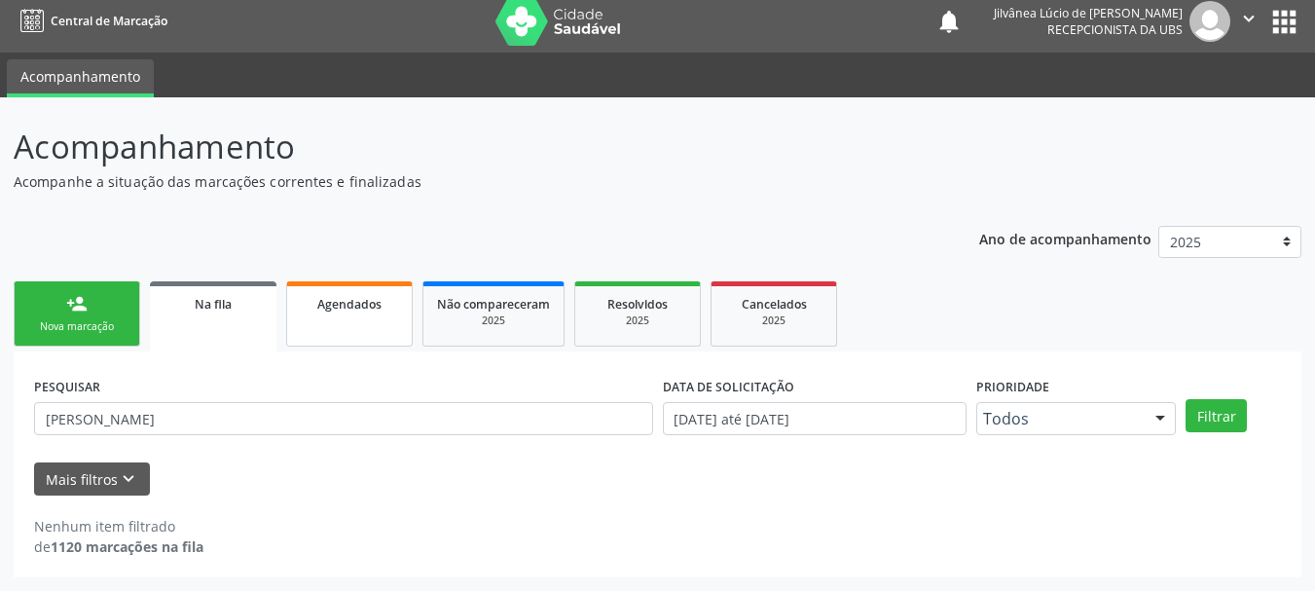
click at [352, 295] on div "Agendados" at bounding box center [349, 303] width 97 height 20
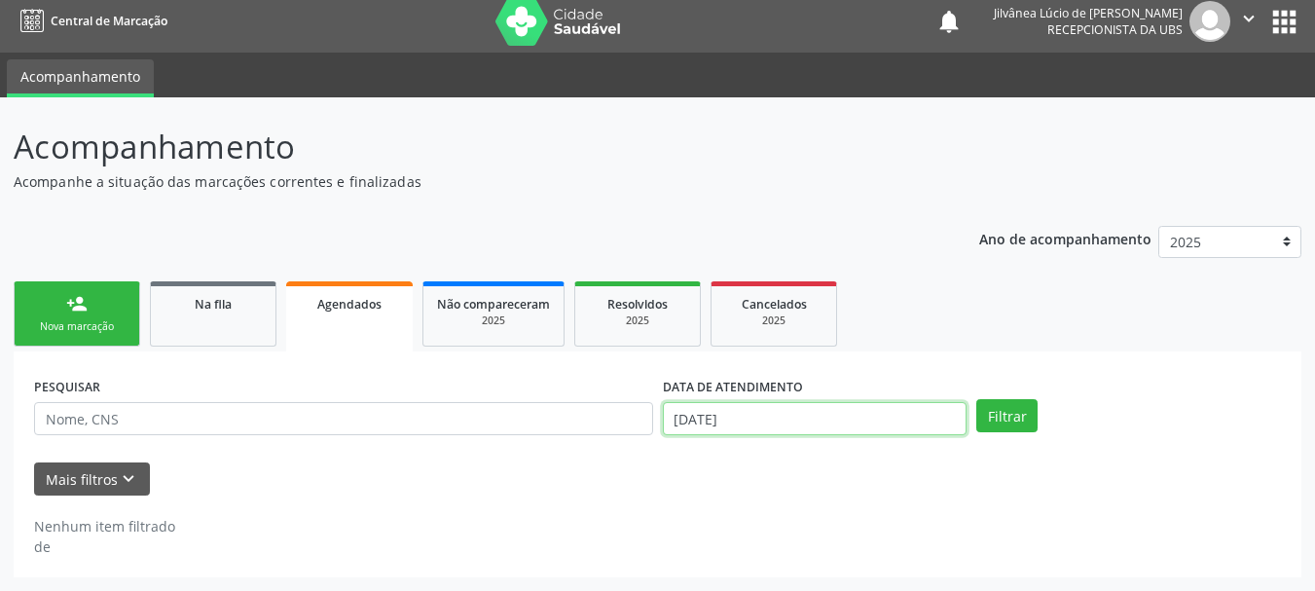
click at [757, 416] on input "2[DATE]" at bounding box center [815, 418] width 305 height 33
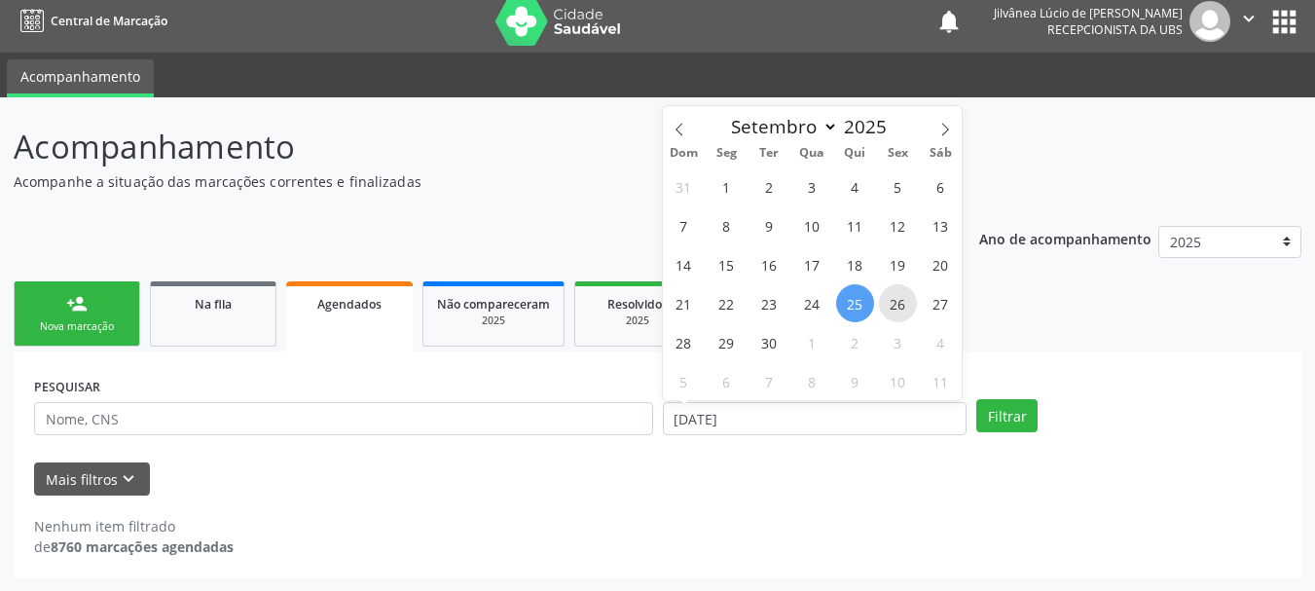
click at [885, 299] on span "26" at bounding box center [898, 303] width 38 height 38
type input "[DATE]"
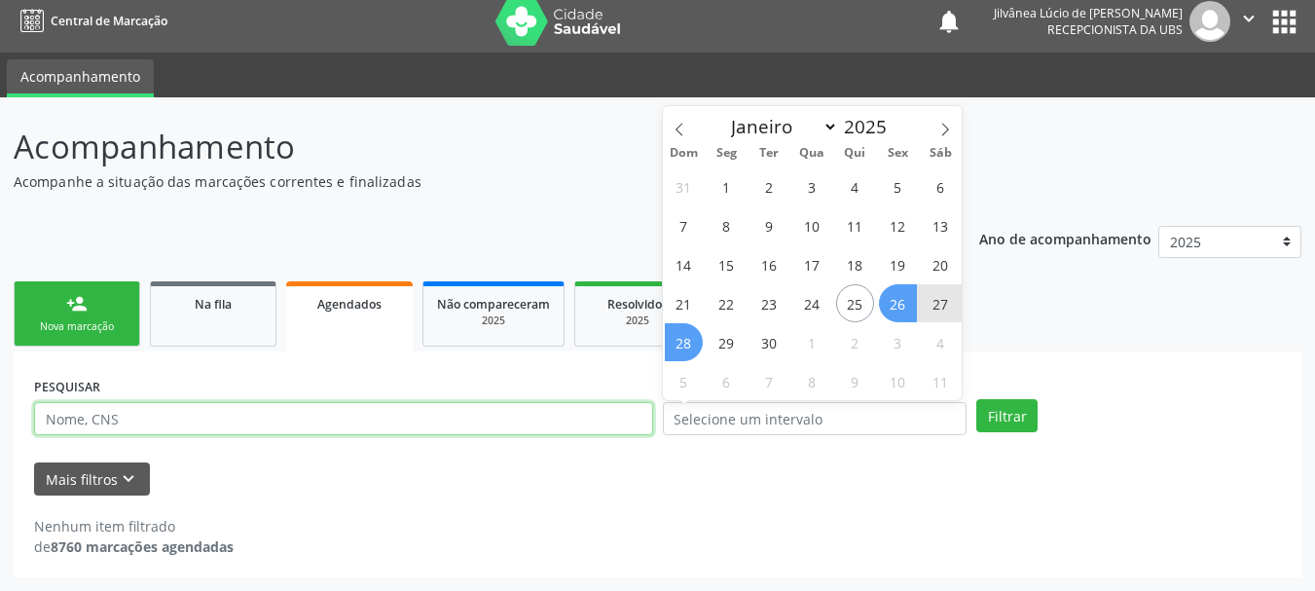
click at [556, 421] on input "text" at bounding box center [343, 418] width 619 height 33
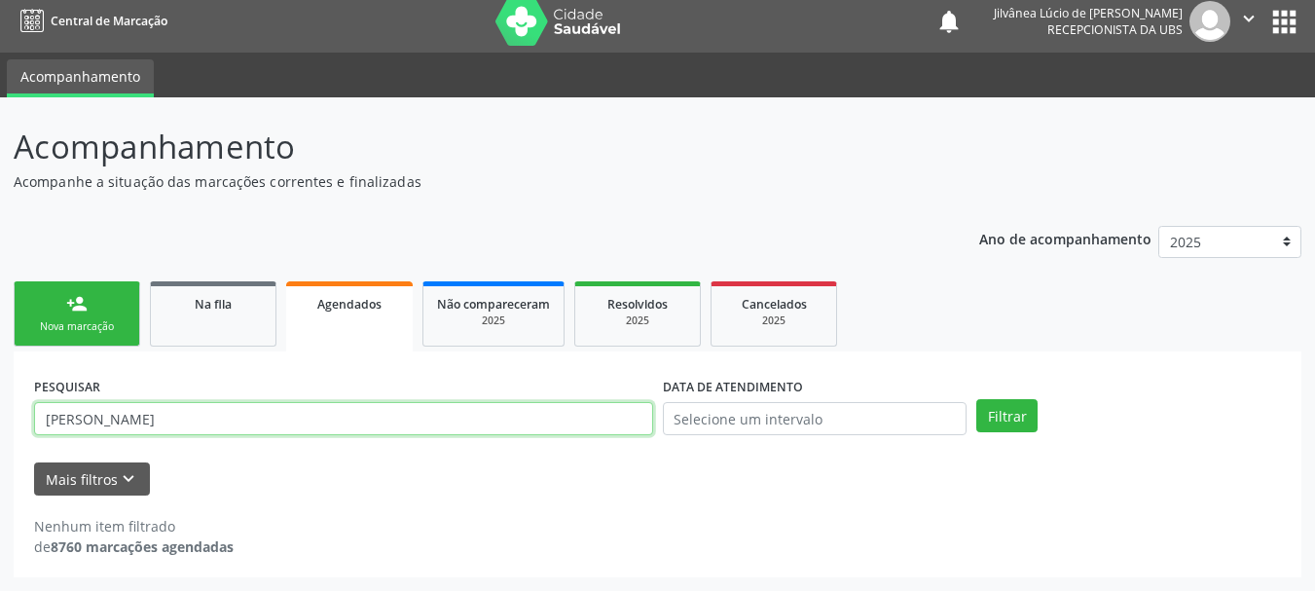
click at [976, 399] on button "Filtrar" at bounding box center [1006, 415] width 61 height 33
click at [88, 424] on input "[PERSON_NAME]" at bounding box center [343, 418] width 619 height 33
click at [976, 399] on button "Filtrar" at bounding box center [1006, 415] width 61 height 33
drag, startPoint x: 134, startPoint y: 421, endPoint x: 0, endPoint y: 440, distance: 135.6
click at [0, 440] on div "Acompanhamento Acompanhe a situação das marcações correntes e finalizadas Relat…" at bounding box center [657, 344] width 1315 height 494
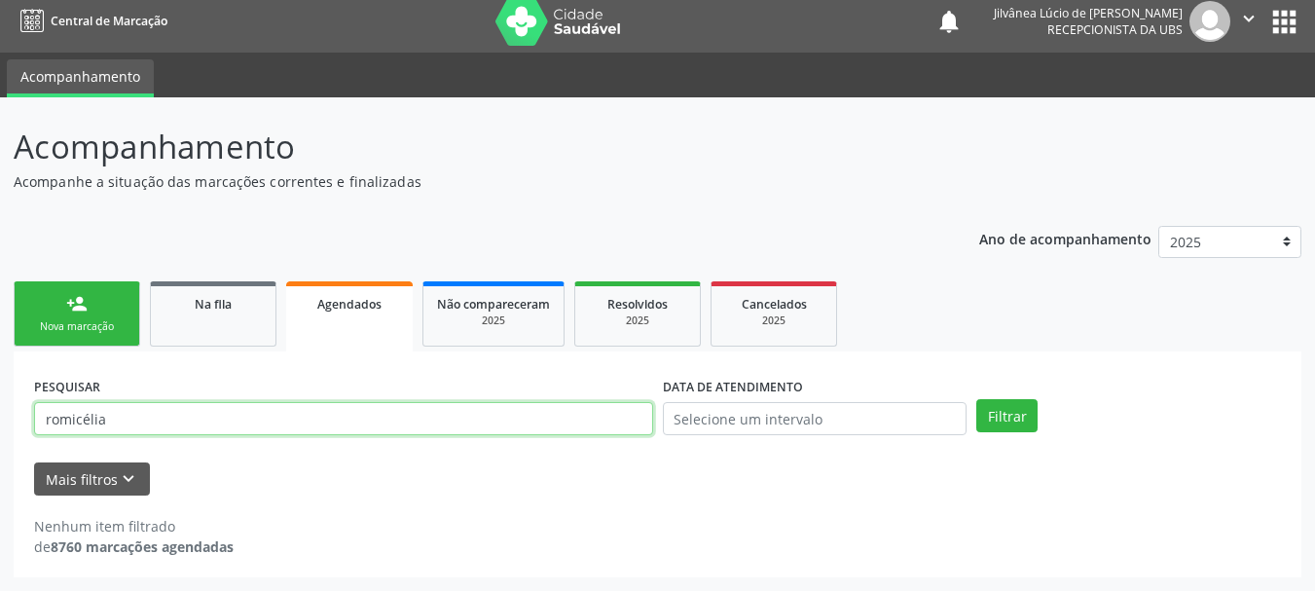
paste input "025.324.615-60"
type input "025.324.615-60"
click at [976, 399] on button "Filtrar" at bounding box center [1006, 415] width 61 height 33
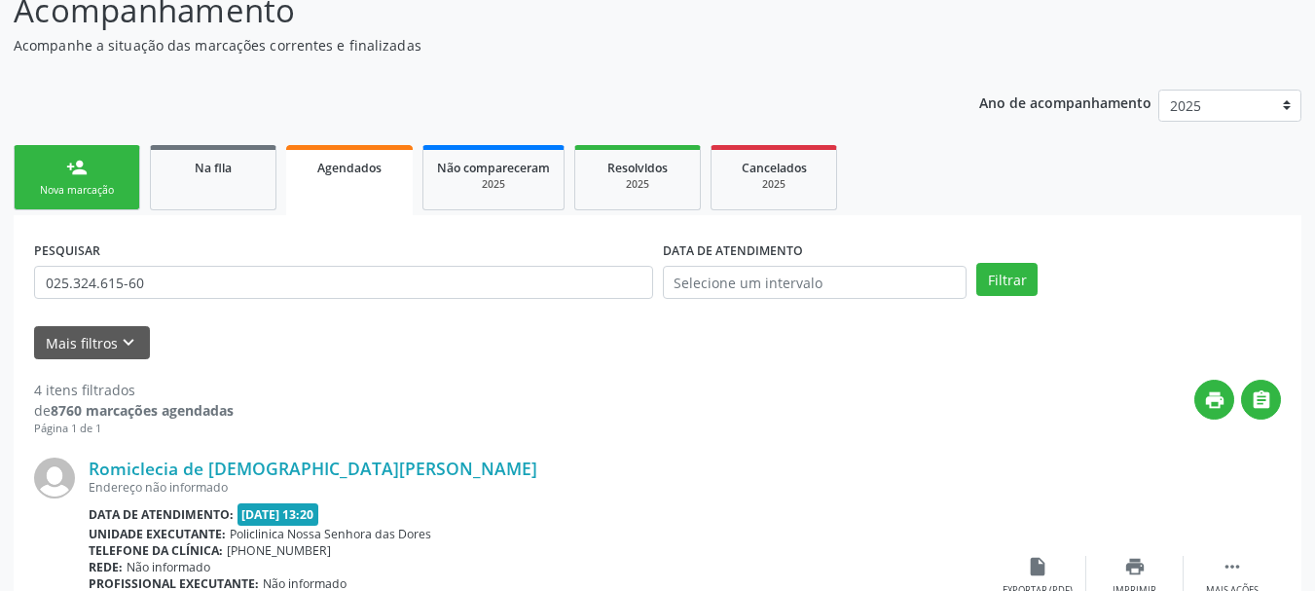
scroll to position [204, 0]
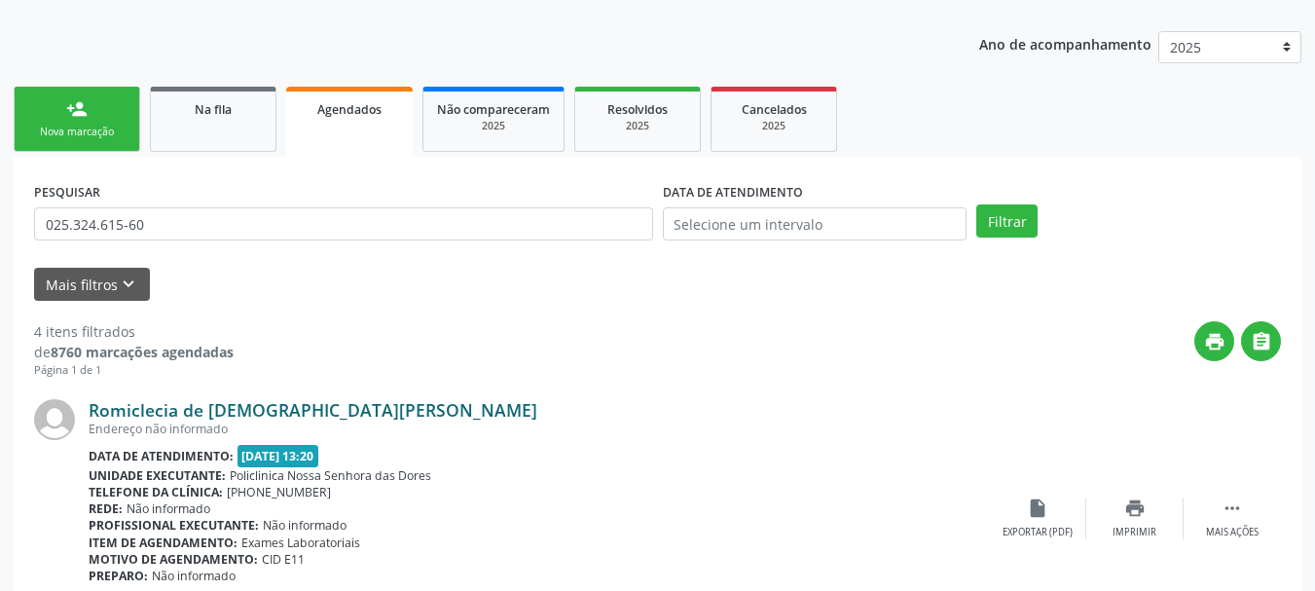
click at [172, 418] on link "Romiclecia de Jesus dos Santos" at bounding box center [313, 409] width 449 height 21
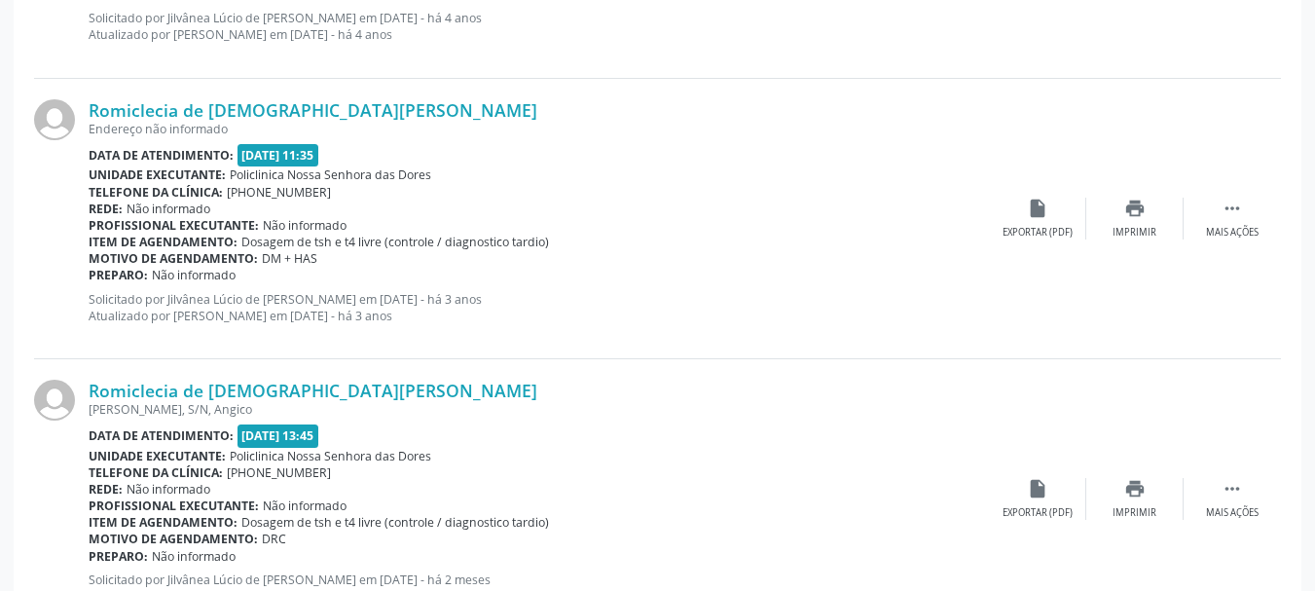
scroll to position [1148, 0]
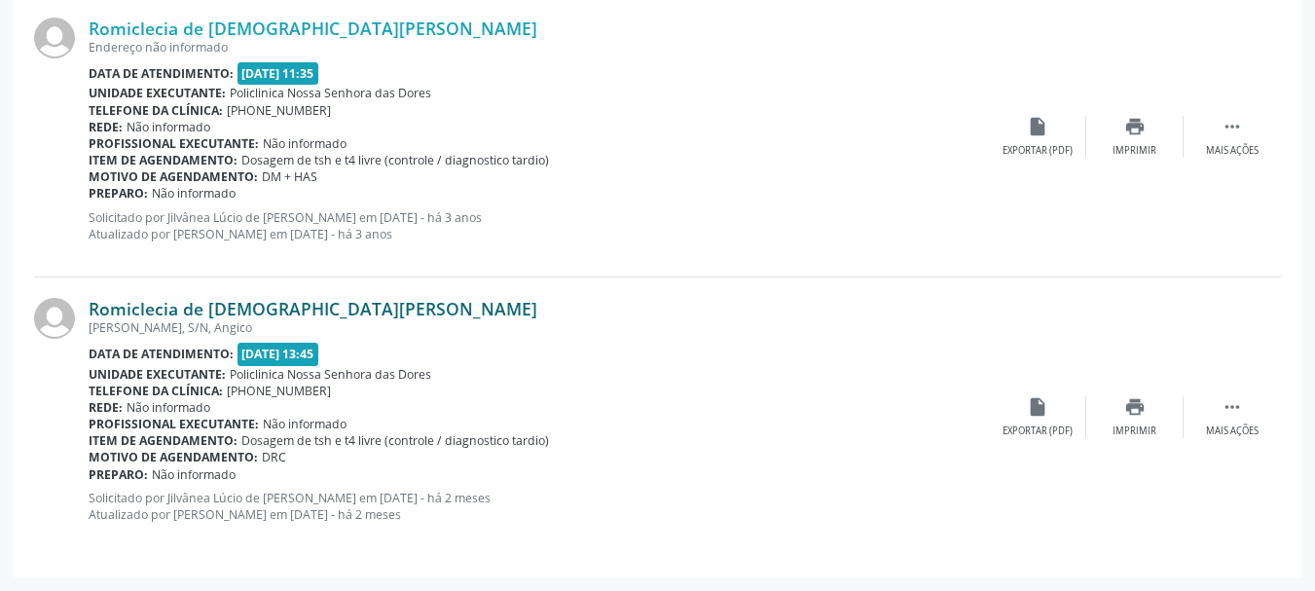
click at [260, 309] on link "Romiclecia de Jesus dos Santos" at bounding box center [313, 308] width 449 height 21
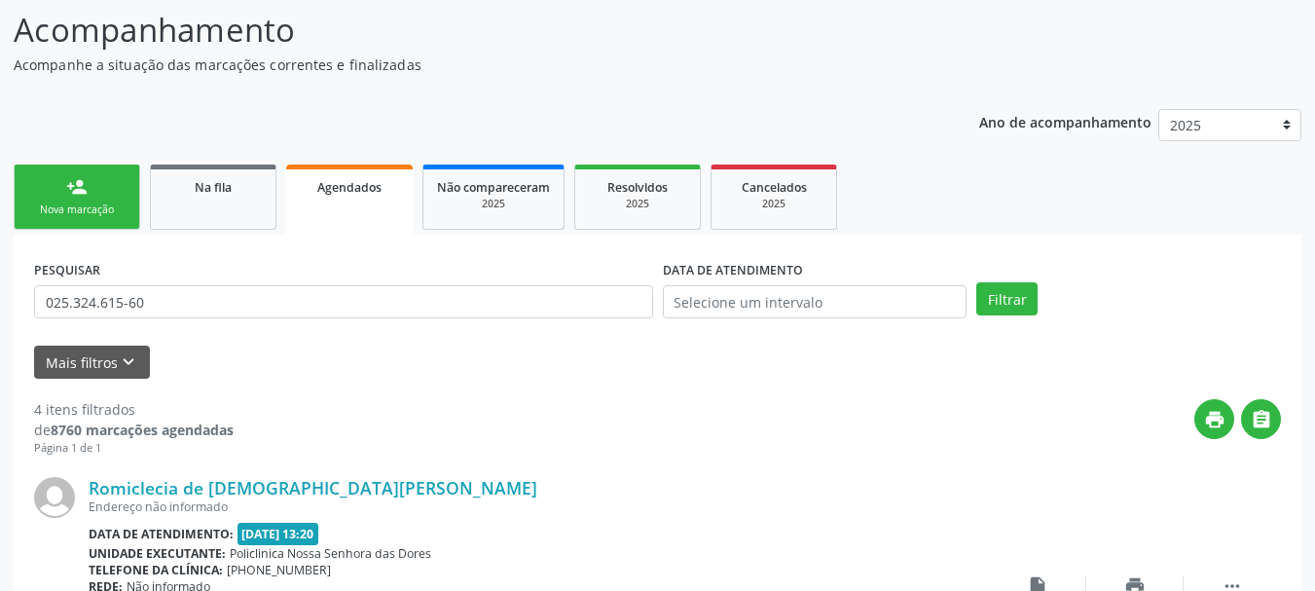
scroll to position [0, 0]
